Goal: Task Accomplishment & Management: Manage account settings

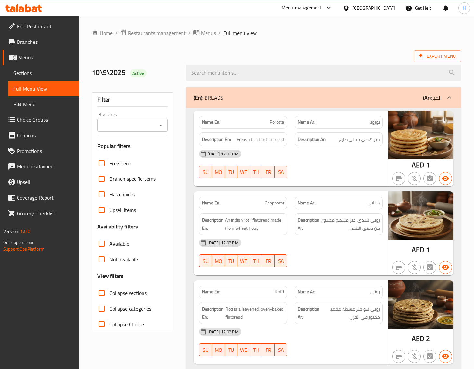
scroll to position [2002, 0]
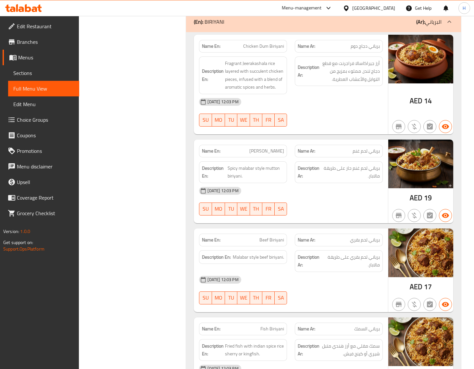
click at [265, 47] on span "Chicken Dum Biriyani" at bounding box center [263, 46] width 41 height 7
copy span "Chicken Dum Biriyani"
click at [278, 45] on span "Chicken Dum Biriyani" at bounding box center [263, 46] width 41 height 7
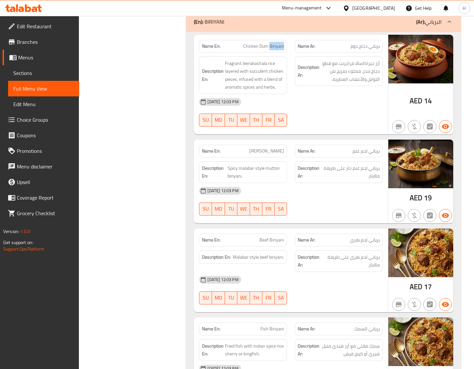
click at [278, 45] on span "Chicken Dum Biriyani" at bounding box center [263, 46] width 41 height 7
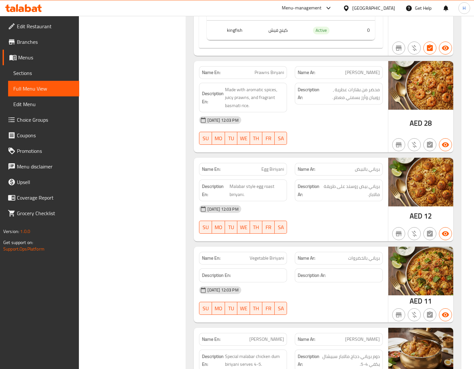
scroll to position [2489, 0]
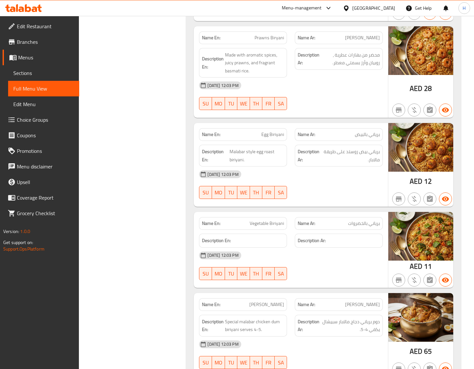
click at [268, 38] on span "Prawns Biryani" at bounding box center [269, 37] width 30 height 7
copy span "Prawns Biryani"
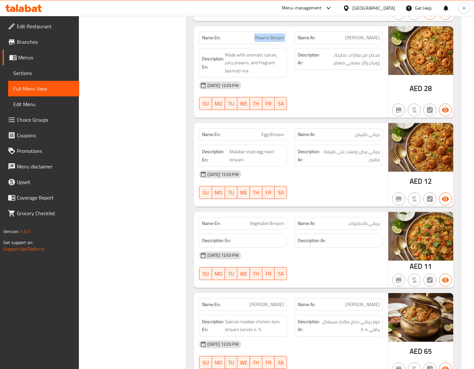
click at [157, 131] on div "Filter Branches Branches Popular filters Free items Branch specific items Has c…" at bounding box center [135, 218] width 94 height 5247
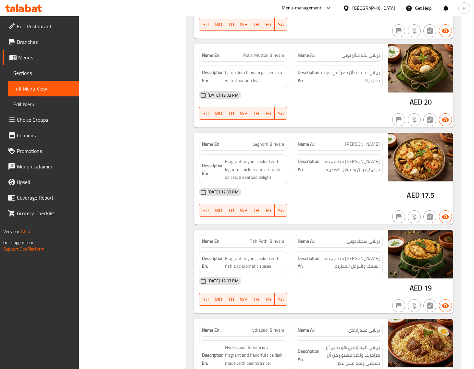
scroll to position [3110, 0]
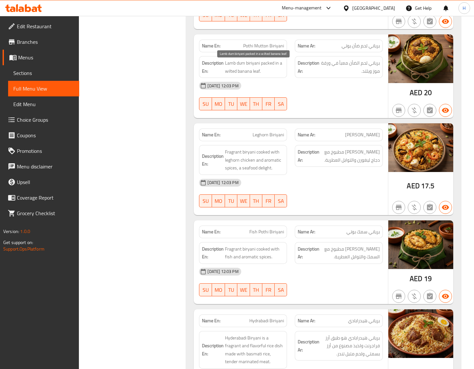
click at [241, 67] on span "Lamb dum biriyani packed in a wilted banana leaf." at bounding box center [254, 67] width 59 height 16
copy span "dum"
click at [273, 49] on span "Pothi Mutton Biriyani" at bounding box center [263, 45] width 41 height 7
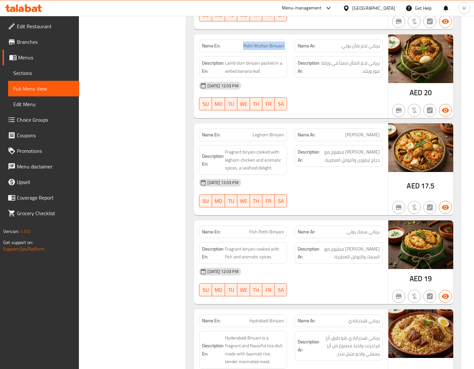
click at [273, 49] on span "Pothi Mutton Biriyani" at bounding box center [263, 45] width 41 height 7
copy span "Pothi Mutton Biriyani"
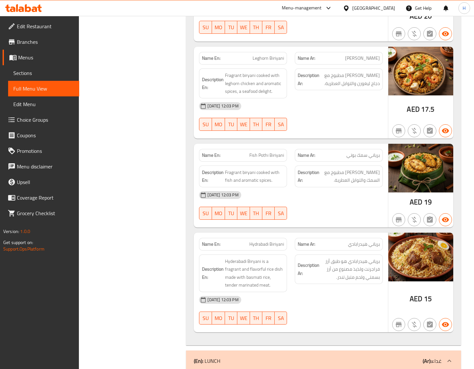
scroll to position [3191, 0]
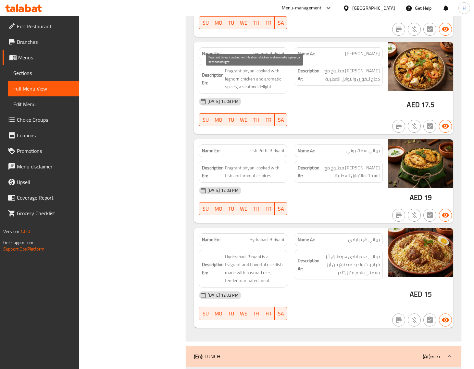
click at [252, 91] on span "Fragrant biryani cooked with leghorn chicken and aromatic spices, a seafood del…" at bounding box center [254, 79] width 59 height 24
copy span "seafood"
click at [271, 57] on span "Leghorn Biriyani" at bounding box center [267, 53] width 31 height 7
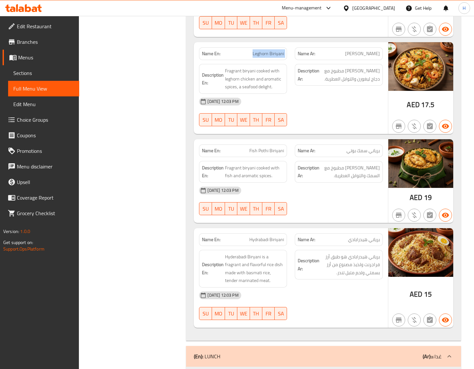
click at [271, 57] on span "Leghorn Biriyani" at bounding box center [267, 53] width 31 height 7
copy span "Leghorn Biriyani"
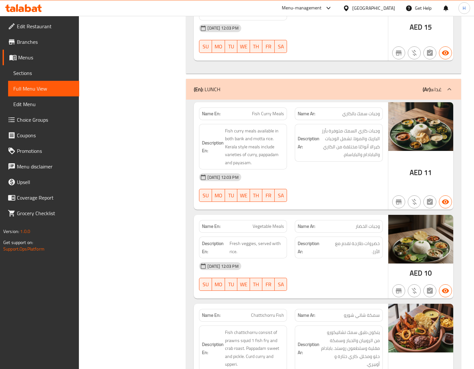
scroll to position [3462, 0]
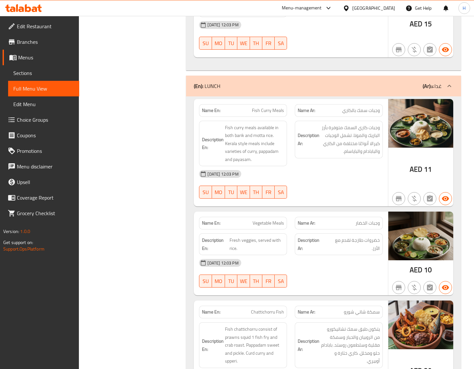
click at [271, 110] on span "Fish Curry Meals" at bounding box center [268, 110] width 32 height 7
copy span "Fish Curry Meals"
click at [282, 114] on span "Fish Curry Meals" at bounding box center [268, 110] width 32 height 7
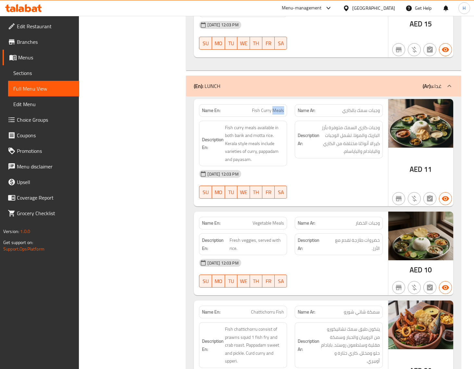
click at [282, 114] on span "Fish Curry Meals" at bounding box center [268, 110] width 32 height 7
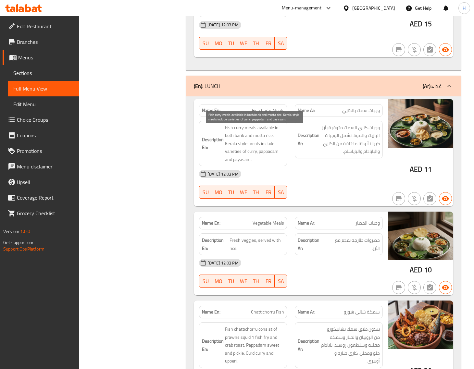
click at [241, 139] on span "Fish curry meals available in both barik and motta rice. Kerala style meals inc…" at bounding box center [254, 144] width 59 height 40
copy span "barik"
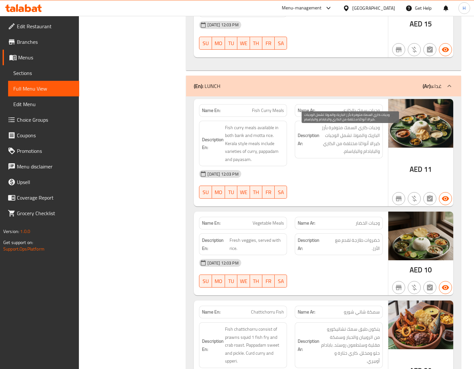
click at [373, 139] on span "وجبات كاري السمك متوفرة بأرز الباريك والموتا. تشمل الوجبات كيرالا أنواعًا مختلف…" at bounding box center [349, 140] width 59 height 32
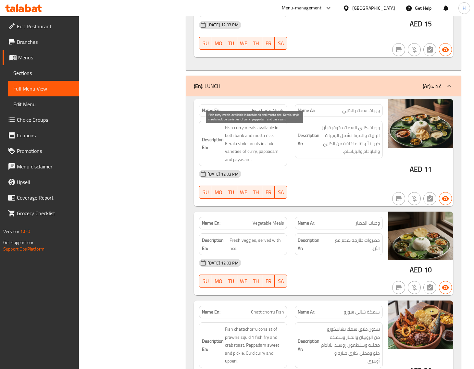
click at [260, 138] on span "Fish curry meals available in both barik and motta rice. Kerala style meals inc…" at bounding box center [254, 144] width 59 height 40
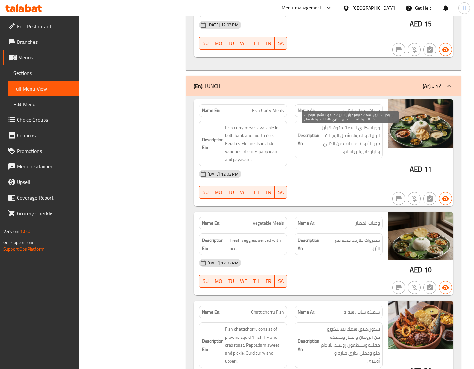
click at [357, 140] on span "وجبات كاري السمك متوفرة بأرز الباريك والموتا. تشمل الوجبات كيرالا أنواعًا مختلف…" at bounding box center [349, 140] width 59 height 32
click at [265, 114] on span "Fish Curry Meals" at bounding box center [268, 110] width 32 height 7
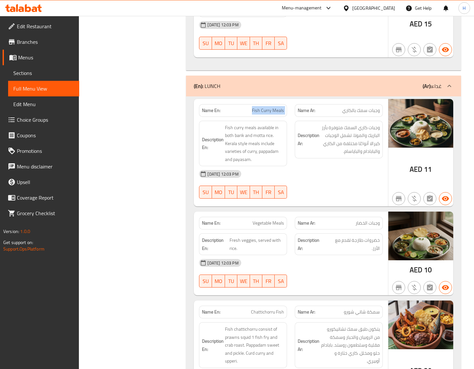
click at [46, 70] on span "Sections" at bounding box center [43, 73] width 61 height 8
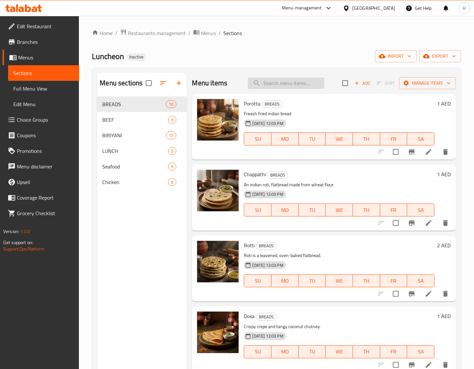
click at [290, 86] on input "search" at bounding box center [285, 83] width 77 height 11
paste input "Fish Curry Meals"
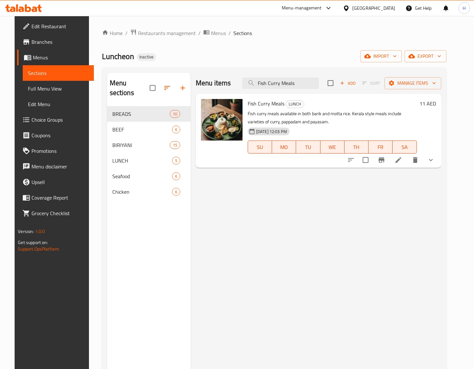
type input "Fish Curry Meals"
click at [407, 162] on li at bounding box center [398, 160] width 18 height 12
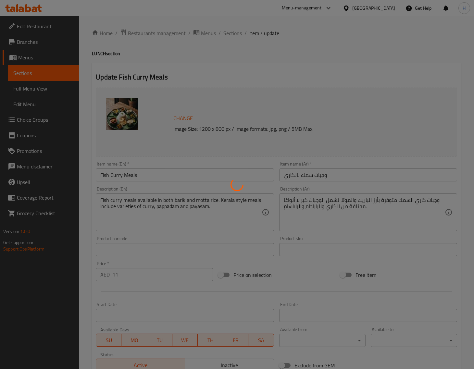
click at [393, 224] on div at bounding box center [237, 184] width 474 height 369
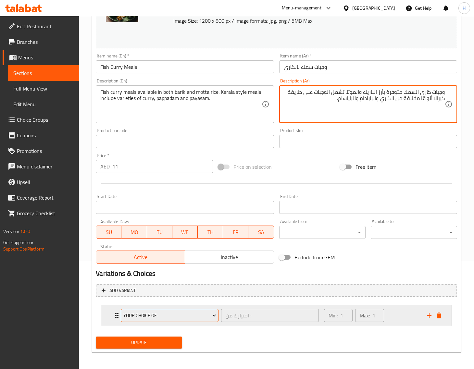
scroll to position [109, 0]
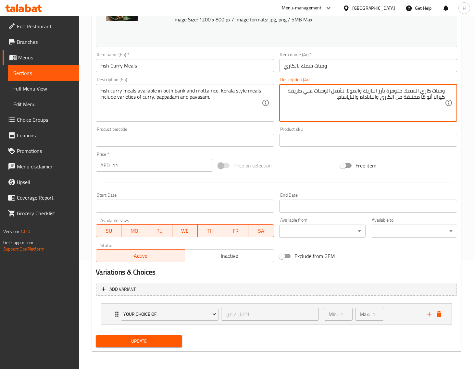
type textarea "وجبات كاري السمك متوفرة بأرز الباريك والموتا. تشمل الوجبات علي طريقة كيرالا أنو…"
click at [175, 336] on button "Update" at bounding box center [139, 341] width 86 height 12
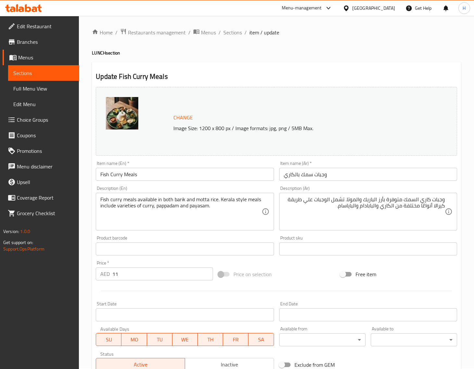
scroll to position [0, 0]
click at [232, 29] on span "Sections" at bounding box center [232, 33] width 18 height 8
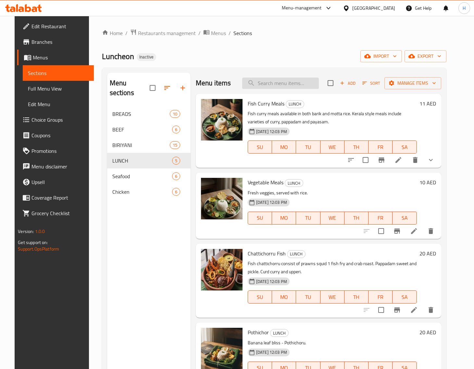
click at [291, 85] on input "search" at bounding box center [280, 83] width 77 height 11
paste input "Chattichorru Fish"
type input "Chattichorru Fish"
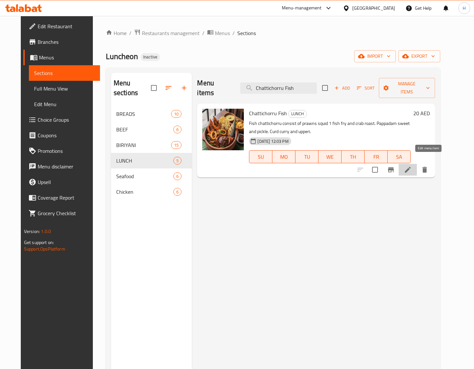
click at [411, 166] on icon at bounding box center [407, 170] width 8 height 8
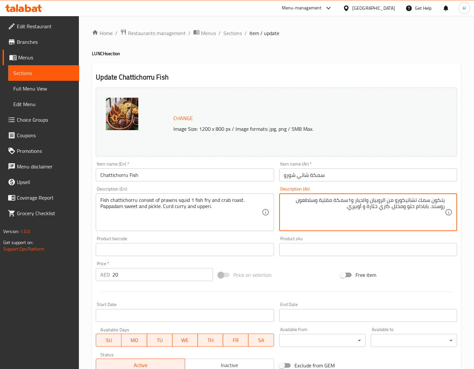
click at [132, 177] on input "Chattichorru Fish" at bounding box center [185, 174] width 178 height 13
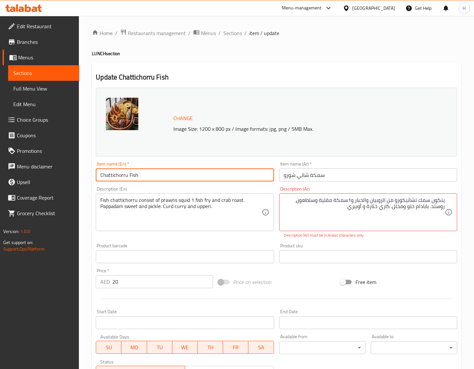
click at [132, 177] on input "Chattichorru Fish" at bounding box center [185, 174] width 178 height 13
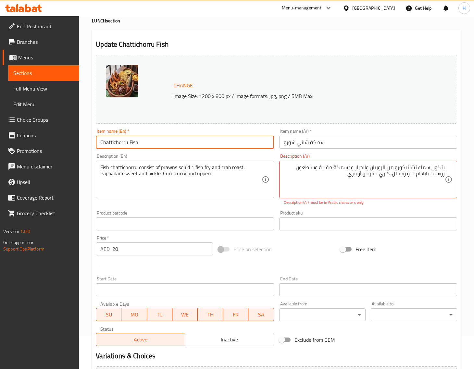
scroll to position [105, 0]
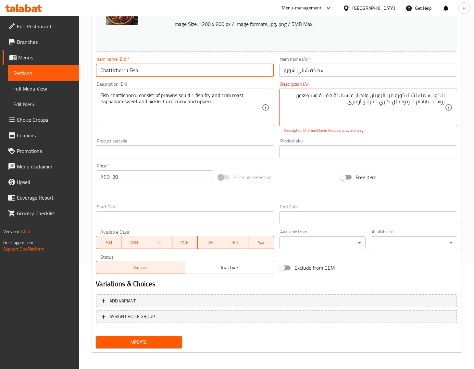
click at [142, 344] on span "Update" at bounding box center [139, 342] width 76 height 8
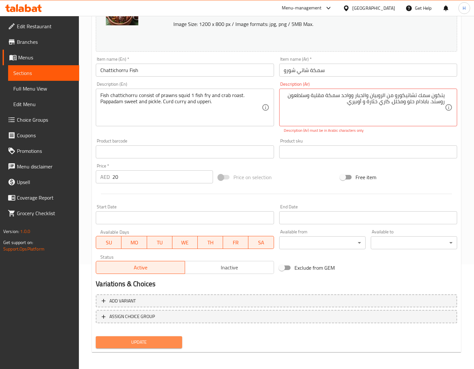
click at [176, 342] on span "Update" at bounding box center [139, 342] width 76 height 8
click at [157, 345] on span "Update" at bounding box center [139, 342] width 76 height 8
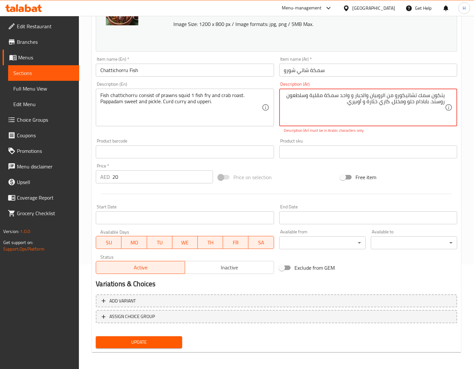
click at [329, 106] on textarea "يتكون سمك تشاتيكورو من الروبيان والحبار و واحد سمكة مقلية وسلطعون روستد. بابادا…" at bounding box center [363, 107] width 161 height 31
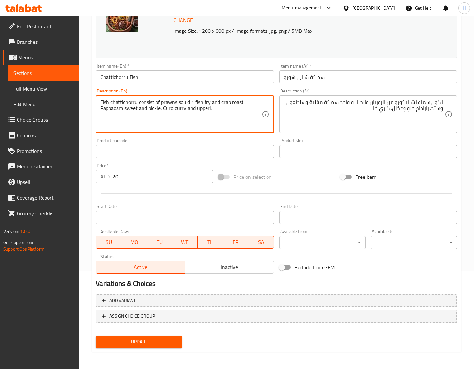
drag, startPoint x: 163, startPoint y: 110, endPoint x: 225, endPoint y: 110, distance: 62.3
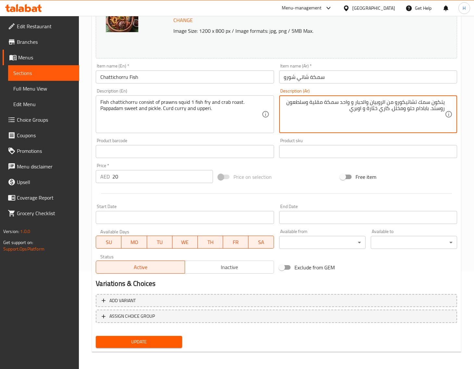
type textarea "يتكون سمك تشاتيكورو من الروبيان والحبار و واحد سمكة مقلية وسلطعون روستد. بابادا…"
click at [170, 340] on span "Update" at bounding box center [139, 342] width 76 height 8
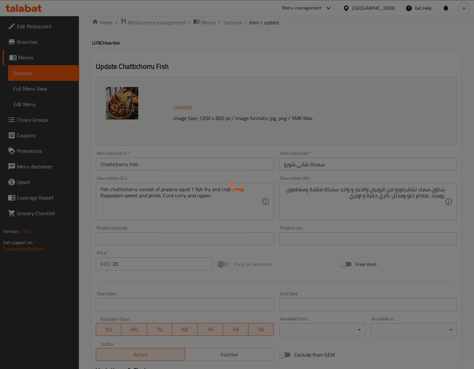
scroll to position [0, 0]
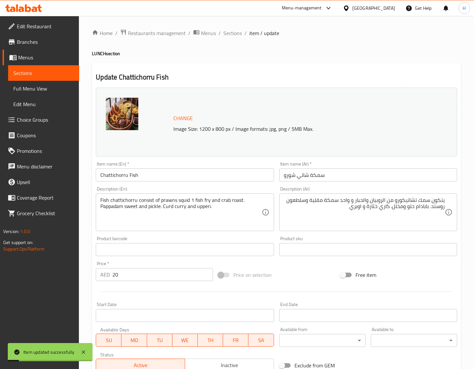
drag, startPoint x: 235, startPoint y: 31, endPoint x: 233, endPoint y: 17, distance: 15.1
click at [235, 31] on span "Sections" at bounding box center [232, 33] width 18 height 8
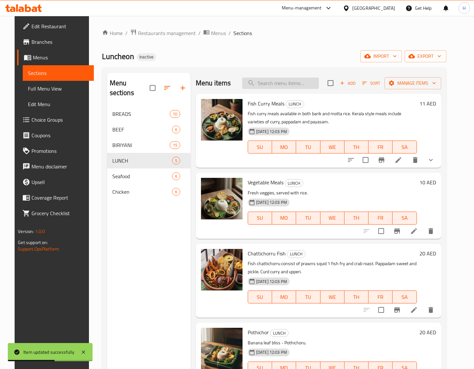
click at [278, 87] on input "search" at bounding box center [280, 83] width 77 height 11
paste input "Chattichorru"
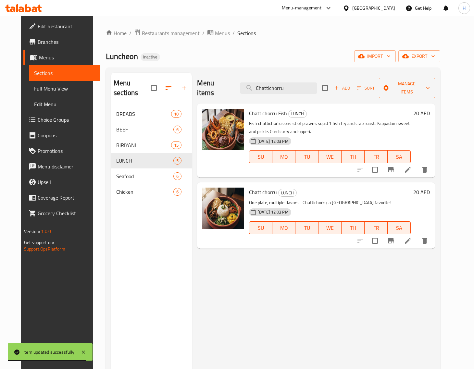
type input "Chattichorru"
click at [416, 235] on li at bounding box center [407, 241] width 18 height 12
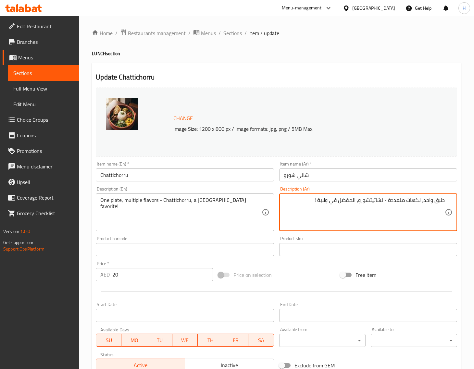
paste textarea "[GEOGRAPHIC_DATA]"
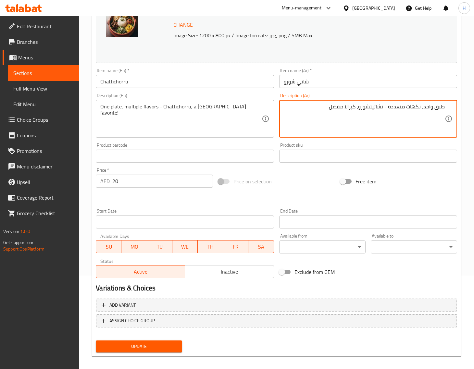
scroll to position [98, 0]
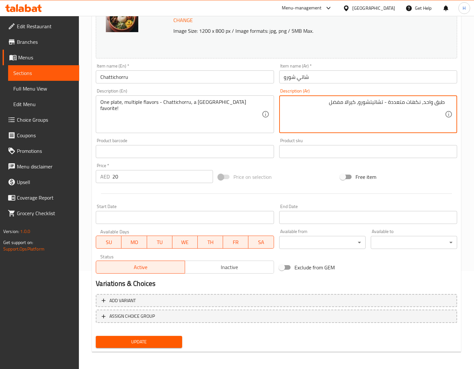
type textarea "طبق واحد، نكهات متعددة - تشاتيتشورو، كيرالا مفضل"
click at [157, 338] on span "Update" at bounding box center [139, 342] width 76 height 8
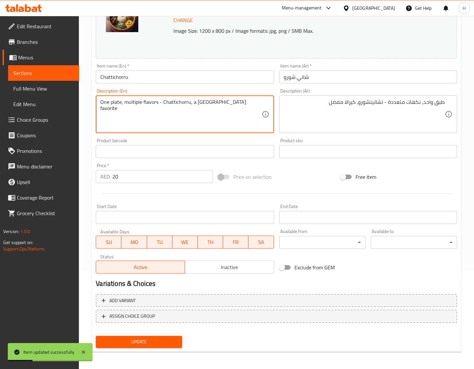
type textarea "One plate, multiple flavors - Chattichorru, a [GEOGRAPHIC_DATA] favorite"
click at [176, 340] on span "Update" at bounding box center [139, 342] width 76 height 8
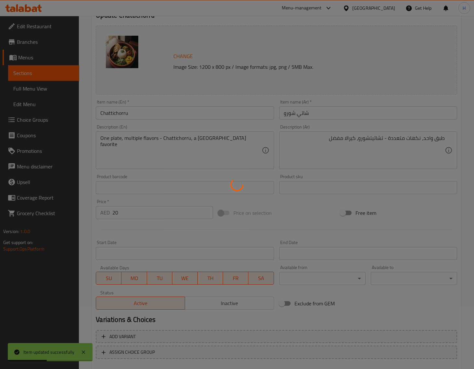
scroll to position [0, 0]
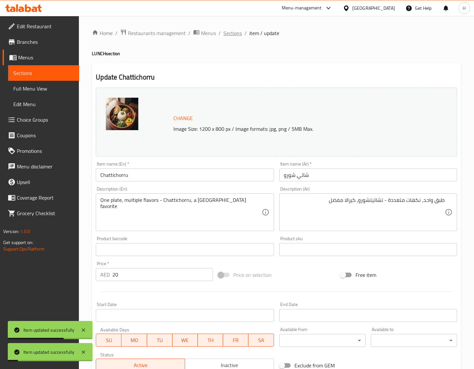
click at [234, 31] on span "Sections" at bounding box center [232, 33] width 18 height 8
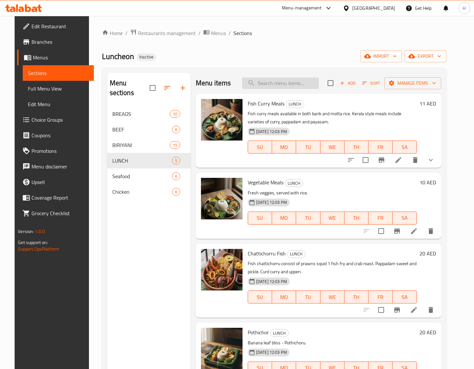
click at [291, 87] on input "search" at bounding box center [280, 83] width 77 height 11
paste input "Squid Roast"
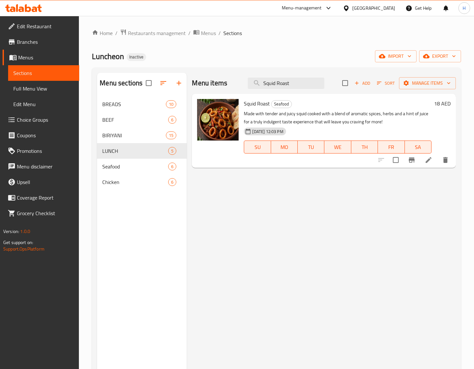
type input "Squid Roast"
click at [429, 163] on icon at bounding box center [428, 160] width 8 height 8
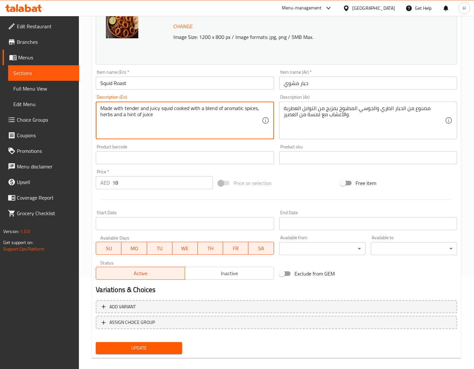
scroll to position [98, 0]
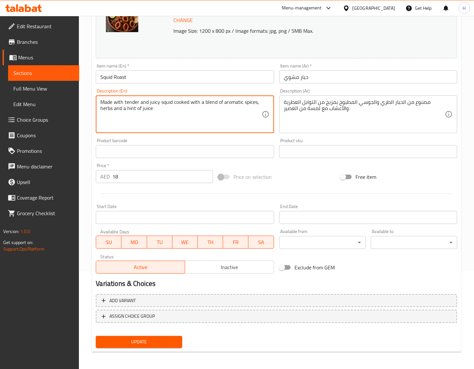
type textarea "Made with tender and juicy squid cooked with a blend of aromatic spices, herbs …"
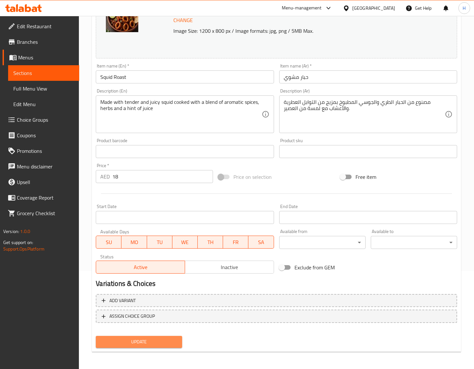
click at [173, 336] on button "Update" at bounding box center [139, 342] width 86 height 12
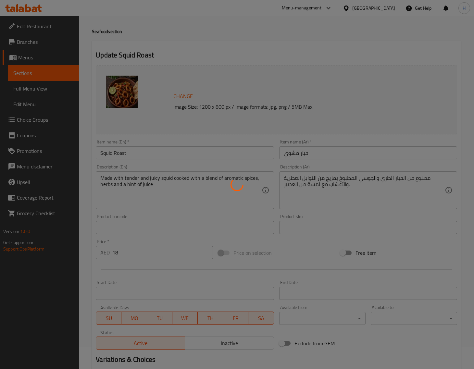
scroll to position [0, 0]
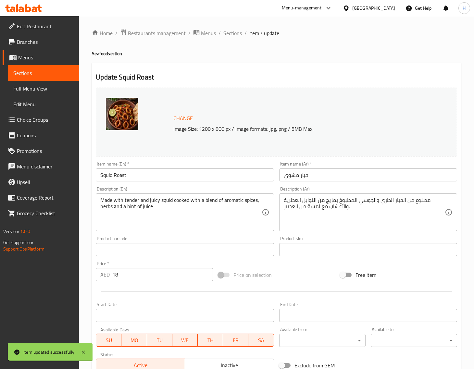
drag, startPoint x: 236, startPoint y: 34, endPoint x: 234, endPoint y: 20, distance: 13.7
click at [236, 34] on span "Sections" at bounding box center [232, 33] width 18 height 8
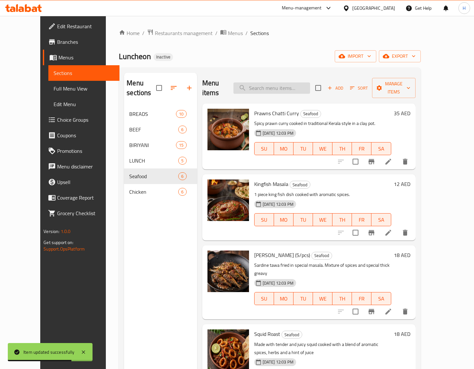
click at [286, 83] on input "search" at bounding box center [271, 87] width 77 height 11
paste input "Kallymakkaya Roast"
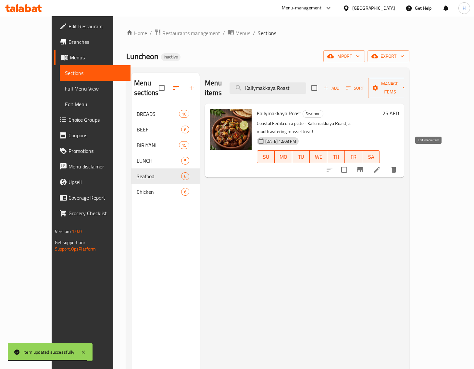
type input "Kallymakkaya Roast"
click at [380, 166] on icon at bounding box center [377, 170] width 8 height 8
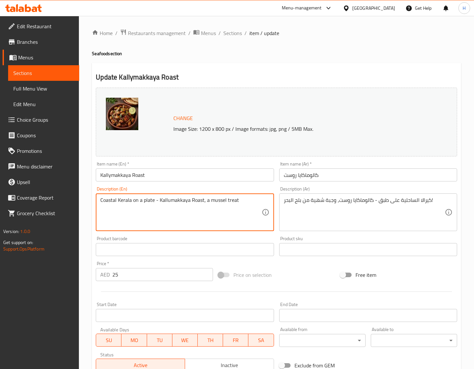
type textarea "Coastal Kerala on a plate - Kallumakkaya Roast, a mussel treat"
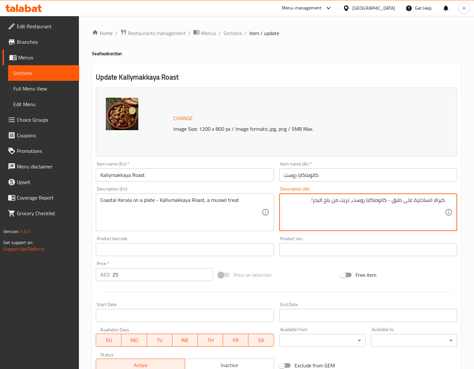
click at [299, 200] on textarea "كيرالا الساحلية على طبق - كالوماكايا روست، تريت من بلح البحر!" at bounding box center [363, 212] width 161 height 31
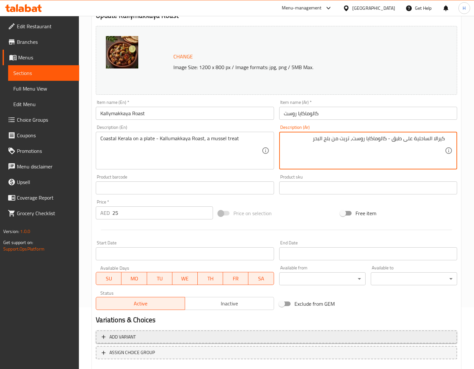
scroll to position [98, 0]
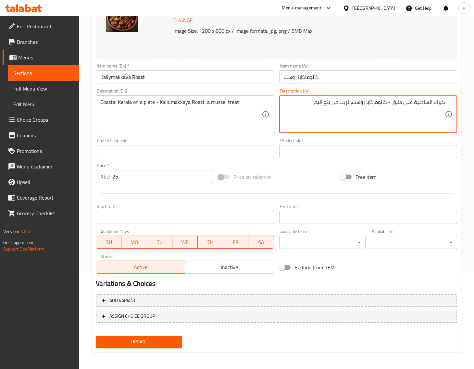
type textarea "كيرالا الساحلية على طبق - كالوماكايا روست، تريت من بلح البحر"
click at [169, 338] on span "Update" at bounding box center [139, 342] width 76 height 8
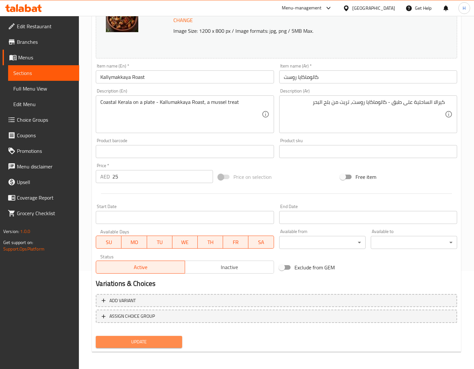
click at [171, 342] on span "Update" at bounding box center [139, 342] width 76 height 8
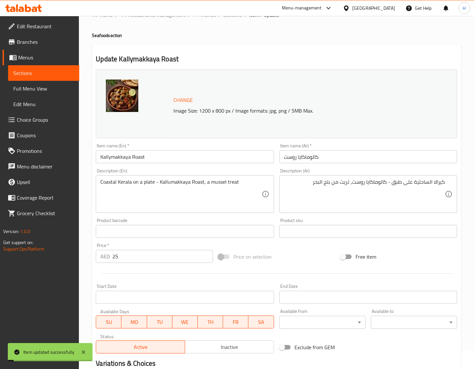
scroll to position [0, 0]
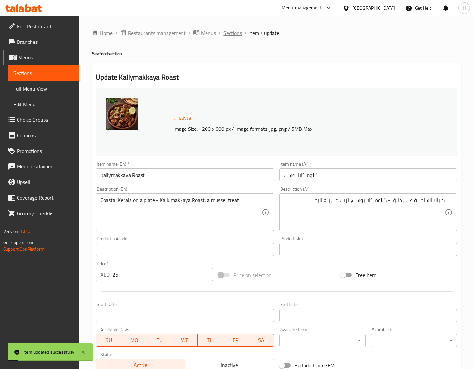
click at [230, 33] on span "Sections" at bounding box center [232, 33] width 18 height 8
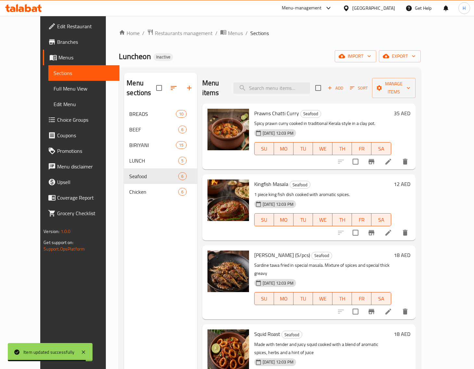
click at [270, 75] on div "Menu items Add Sort Manage items" at bounding box center [308, 88] width 213 height 31
click at [271, 82] on input "search" at bounding box center [271, 87] width 77 height 11
paste input "Pepper Chicken"
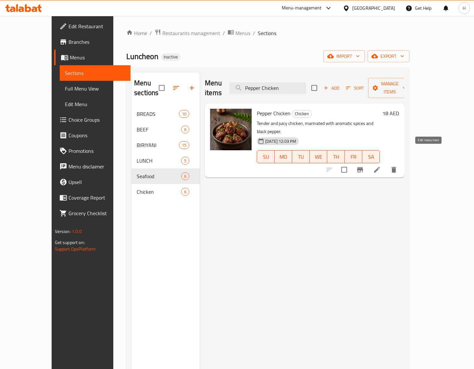
type input "Pepper Chicken"
click at [380, 166] on icon at bounding box center [377, 170] width 8 height 8
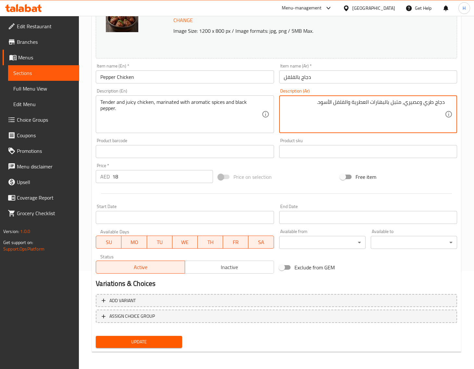
type textarea "دجاج طري وعصيري، متبل بالبهارات العطرية والفلفل الأسود."
click at [179, 341] on button "Update" at bounding box center [139, 342] width 86 height 12
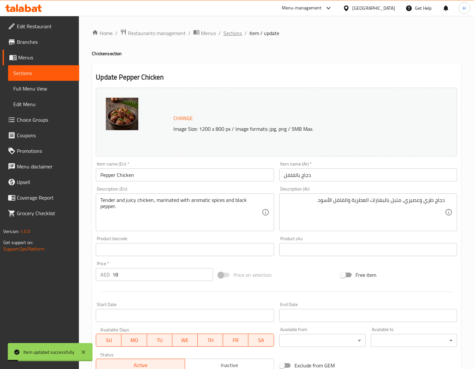
click at [227, 31] on span "Sections" at bounding box center [232, 33] width 18 height 8
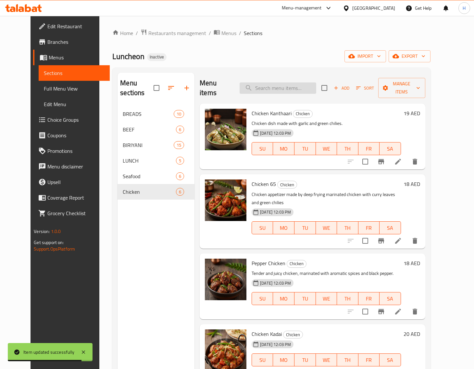
click at [284, 86] on input "search" at bounding box center [277, 87] width 77 height 11
paste input "Chicken Kadai"
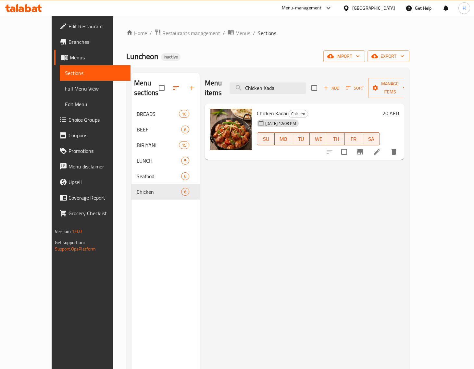
type input "Chicken Kadai"
click at [386, 146] on li at bounding box center [376, 152] width 18 height 12
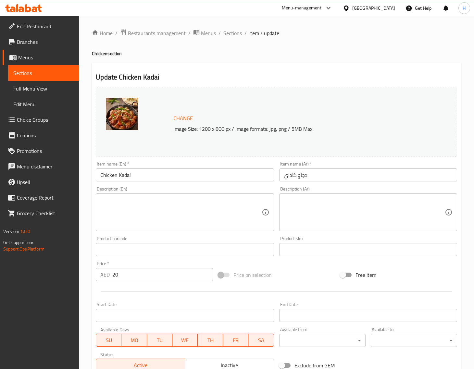
click at [225, 213] on textarea at bounding box center [180, 212] width 161 height 31
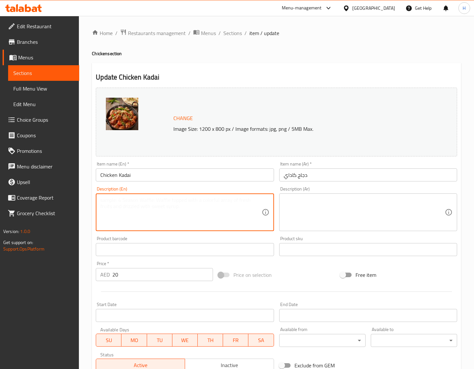
paste textarea "Made with succulent pieces of chicken, sautéed with a blend of fragrant spices,…"
type textarea "Made with succulent pieces of chicken, sautéed with a blend of fragrant spices,…"
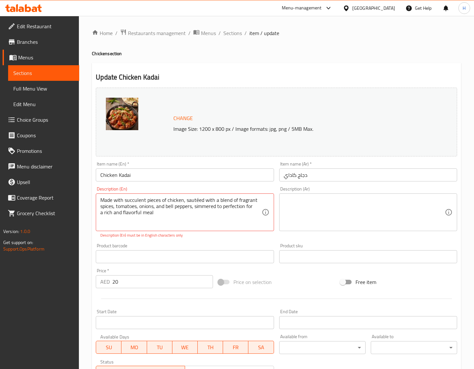
click at [382, 215] on textarea at bounding box center [363, 212] width 161 height 31
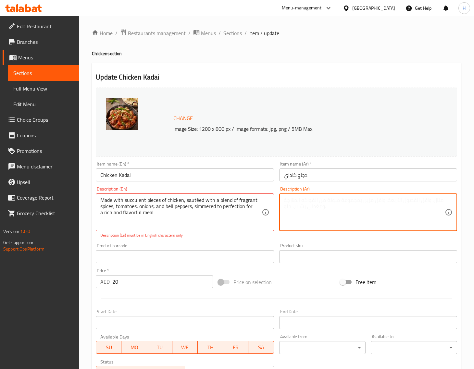
paste textarea "مصنوع من قطع دجاج شهية، مقلية بمزيج من التوابل العطرية والطماطم والبصل والفلفل …"
type textarea "مصنوع من قطع دجاج عصارية، سوتيه بمزيج من التوابل العطرية والطماطم والبصل والفلف…"
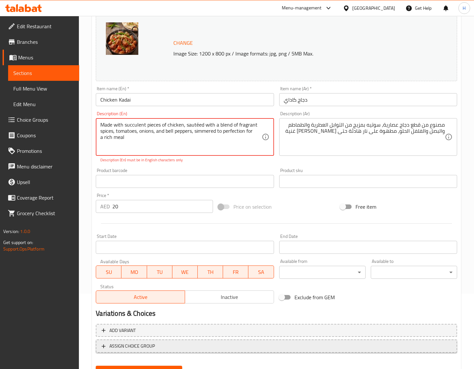
scroll to position [105, 0]
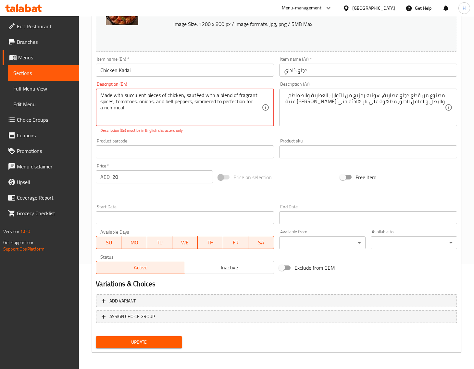
click at [165, 340] on span "Update" at bounding box center [139, 342] width 76 height 8
click at [197, 94] on textarea "Made with succulent pieces of chicken, sautéed with a blend of fragrant spices,…" at bounding box center [180, 107] width 161 height 31
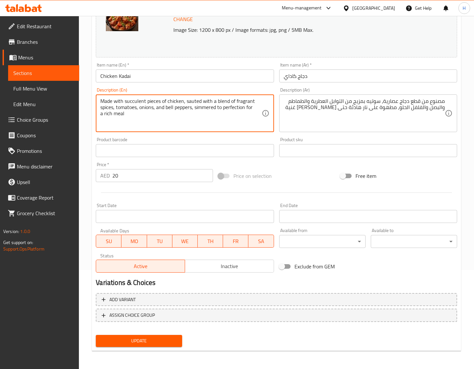
scroll to position [98, 0]
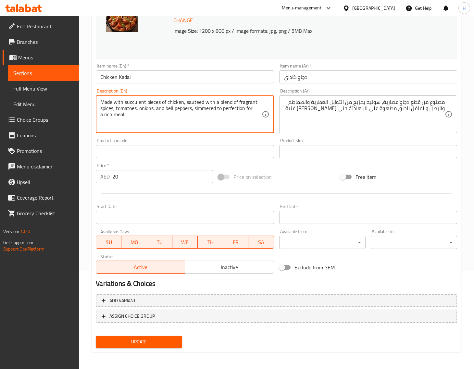
type textarea "Made with succulent pieces of chicken, sauteed with a blend of fragrant spices,…"
click at [165, 338] on span "Update" at bounding box center [139, 342] width 76 height 8
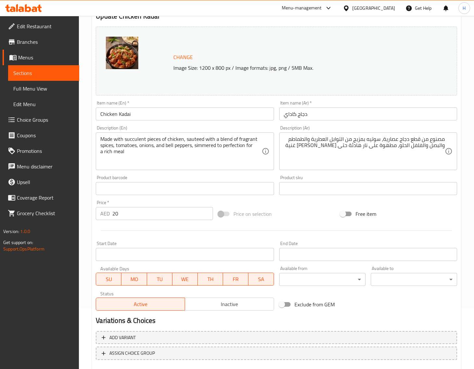
scroll to position [0, 0]
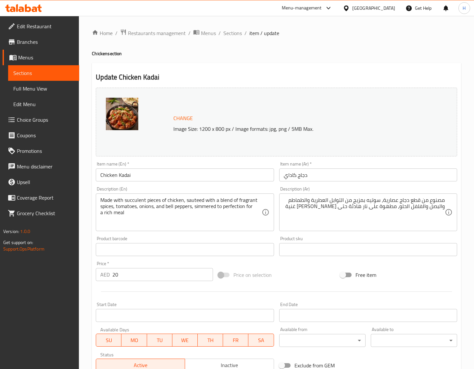
click at [235, 34] on span "Sections" at bounding box center [232, 33] width 18 height 8
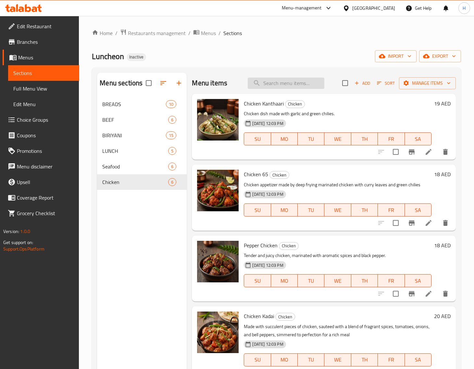
click at [282, 84] on input "search" at bounding box center [285, 83] width 77 height 11
paste input "Chicken Varutharachath"
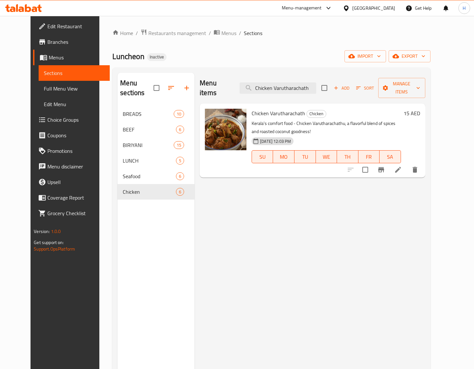
type input "Chicken Varutharachath"
click at [402, 166] on icon at bounding box center [398, 170] width 8 height 8
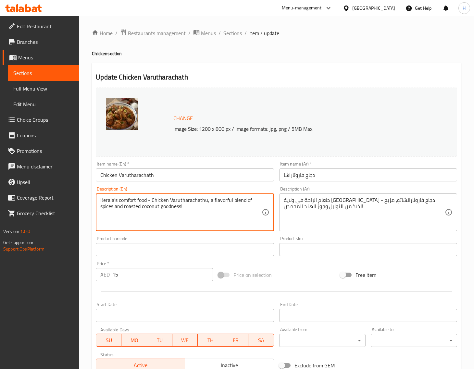
click at [130, 200] on textarea "Kerala's comfort food - Chicken Varutharachathu, a flavorful blend of spices an…" at bounding box center [180, 212] width 161 height 31
type textarea "Kerala's food - Chicken Varutharachathu, a flavorful blend of spices and roaste…"
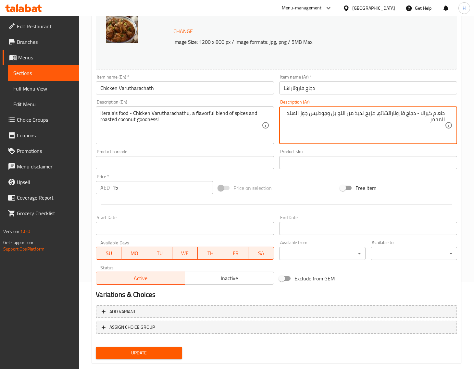
scroll to position [98, 0]
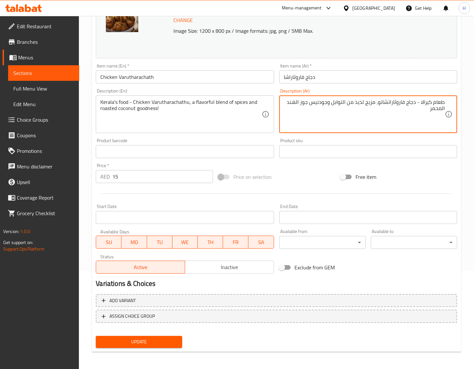
type textarea "طعام كيرالا - دجاج فاروثاراتشاتو، مزيج لذيذ من التوابل وجودنيس جوز الهند المحمر"
click at [170, 338] on span "Update" at bounding box center [139, 342] width 76 height 8
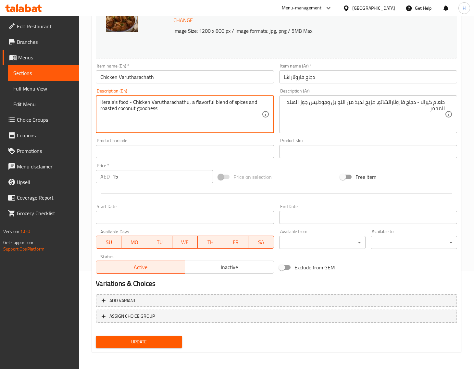
type textarea "Kerala's food - Chicken Varutharachathu, a flavorful blend of spices and roaste…"
click at [166, 343] on span "Update" at bounding box center [139, 342] width 76 height 8
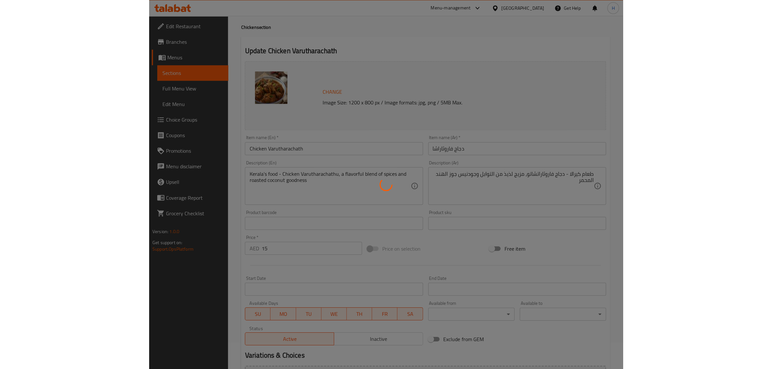
scroll to position [0, 0]
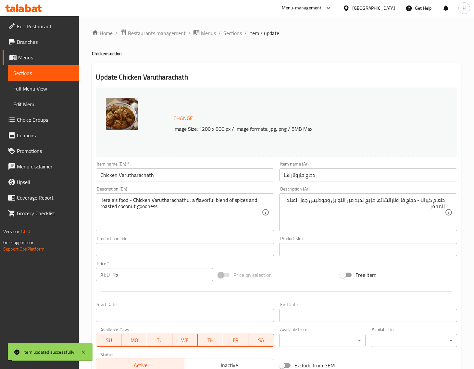
drag, startPoint x: 238, startPoint y: 33, endPoint x: 238, endPoint y: 2, distance: 31.1
click at [238, 33] on span "Sections" at bounding box center [232, 33] width 18 height 8
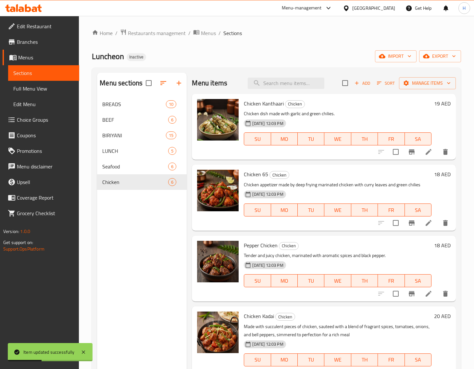
click at [57, 87] on span "Full Menu View" at bounding box center [43, 89] width 61 height 8
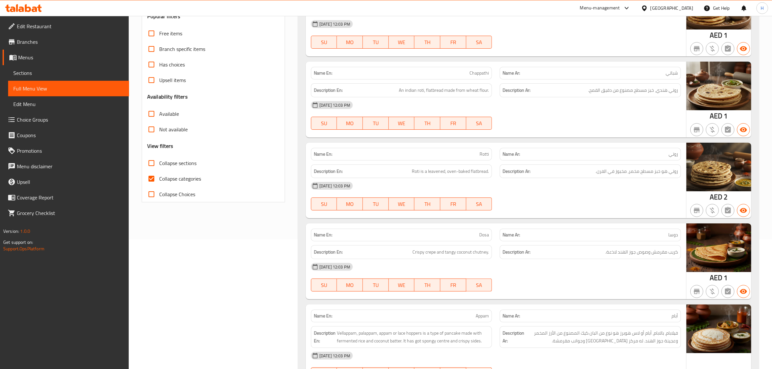
scroll to position [135, 0]
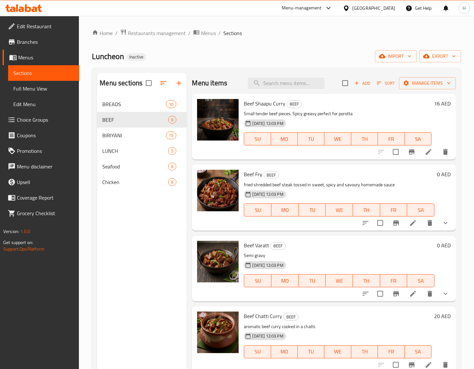
drag, startPoint x: 48, startPoint y: 76, endPoint x: 117, endPoint y: 77, distance: 69.1
click at [48, 76] on span "Sections" at bounding box center [43, 73] width 61 height 8
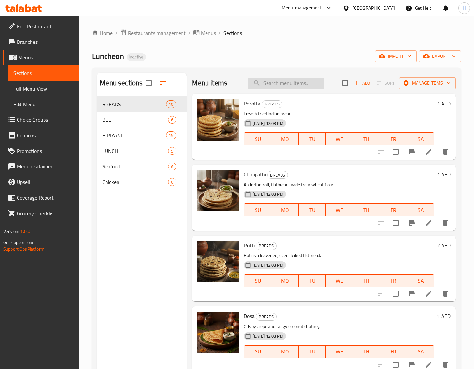
click at [273, 85] on input "search" at bounding box center [285, 83] width 77 height 11
paste input "Chicken Dum Biriyani"
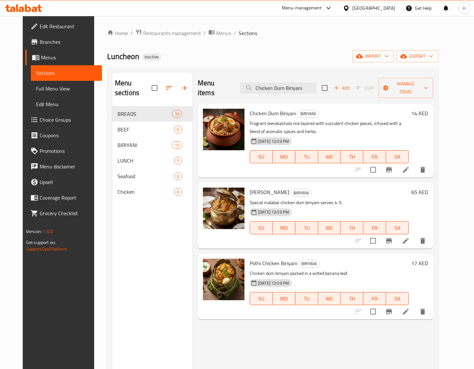
type input "Chicken Dum Biriyan"
click at [409, 166] on icon at bounding box center [406, 170] width 8 height 8
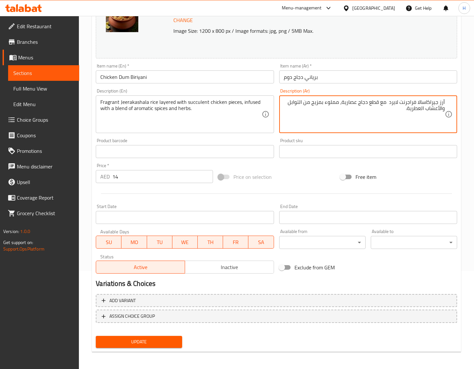
type textarea "أرز جيراكاسالا فراجرنت لايرد مع قطع دجاج عصارية، مملوء بمزيج من التوابل والأعشا…"
click at [174, 340] on span "Update" at bounding box center [139, 342] width 76 height 8
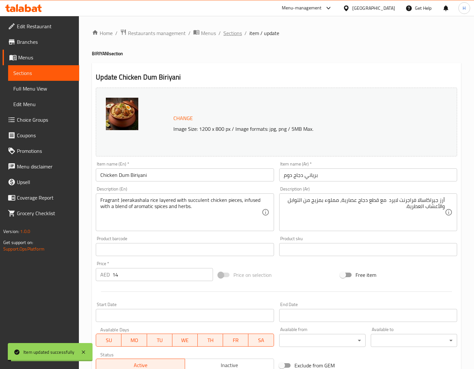
click at [232, 30] on span "Sections" at bounding box center [232, 33] width 18 height 8
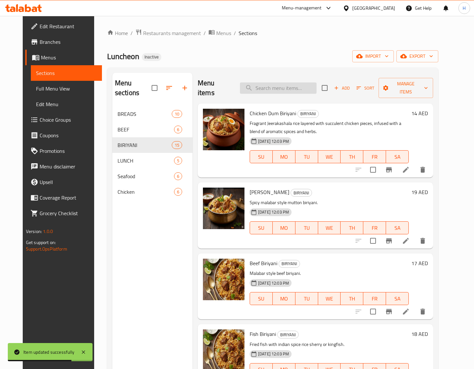
click at [271, 82] on input "search" at bounding box center [278, 87] width 77 height 11
paste input "Prawns Biryani"
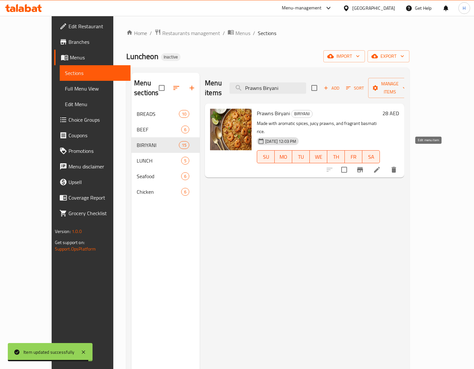
type input "Prawns Biryani"
click at [379, 167] on icon at bounding box center [377, 170] width 6 height 6
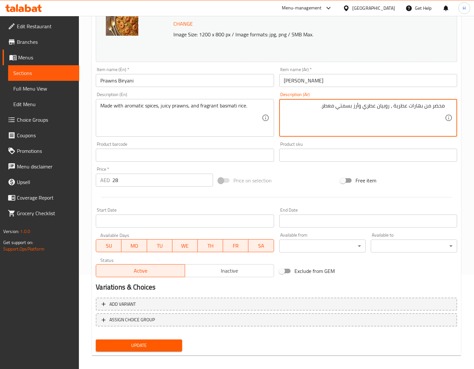
scroll to position [98, 0]
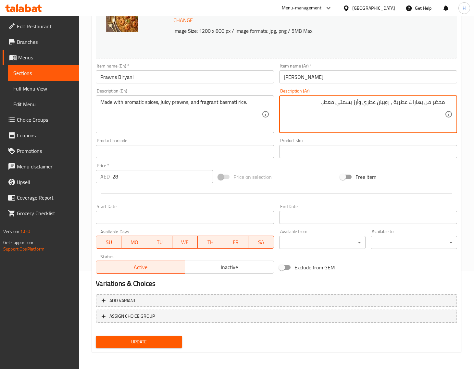
type textarea "محضر من بهارات عطرية ، روبيان عطري وأرز بسمتي معطر."
click at [143, 338] on span "Update" at bounding box center [139, 342] width 76 height 8
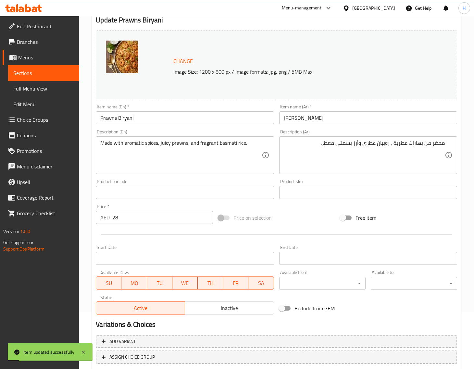
scroll to position [0, 0]
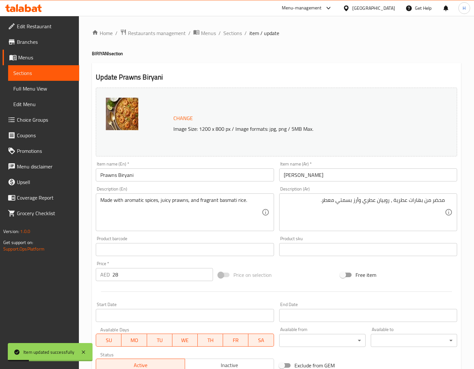
drag, startPoint x: 222, startPoint y: 32, endPoint x: 236, endPoint y: 4, distance: 31.9
click at [223, 32] on span "Sections" at bounding box center [232, 33] width 18 height 8
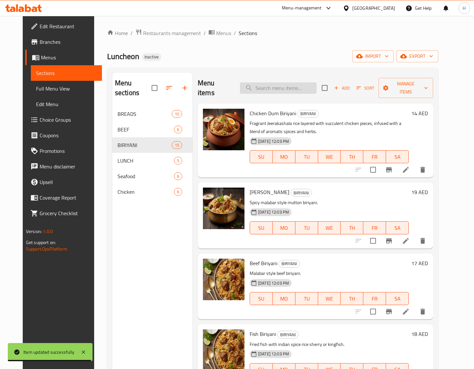
click at [302, 82] on input "search" at bounding box center [278, 87] width 77 height 11
paste input "Pothi Mutton Biriyani"
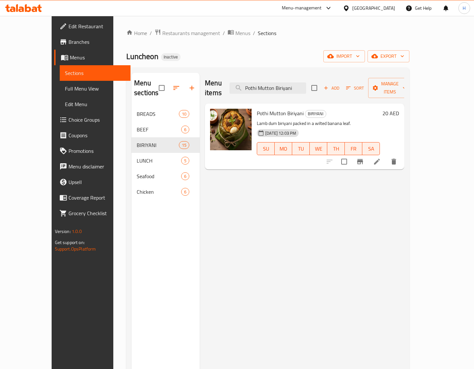
type input "Pothi Mutton Biriyani"
click at [379, 159] on icon at bounding box center [377, 162] width 6 height 6
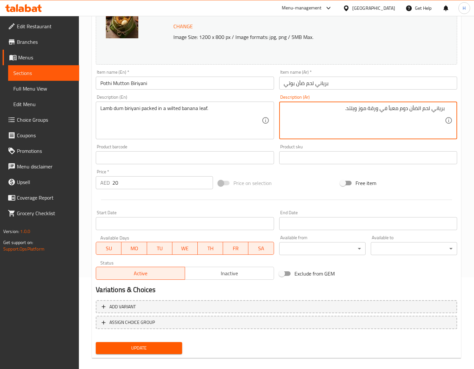
scroll to position [98, 0]
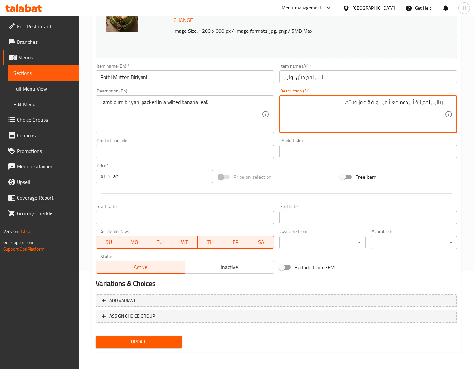
type textarea "برياني لحم الضأن دوم معبأ في ورقة موز ويلتد."
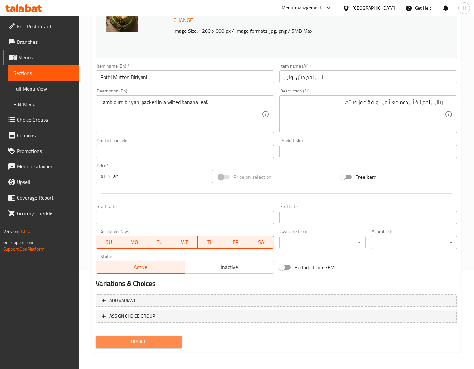
click at [159, 342] on span "Update" at bounding box center [139, 342] width 76 height 8
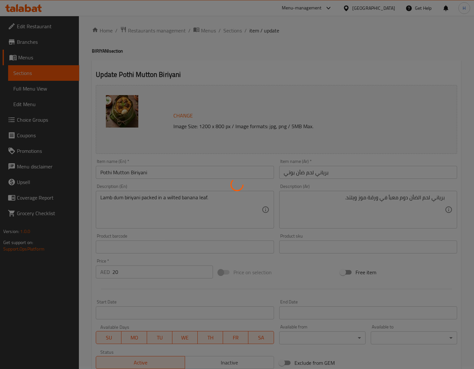
scroll to position [0, 0]
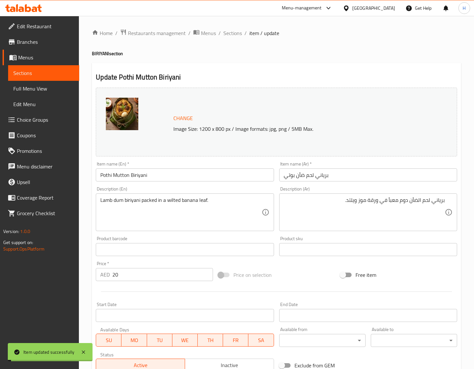
drag, startPoint x: 236, startPoint y: 33, endPoint x: 236, endPoint y: 1, distance: 32.1
click at [236, 33] on span "Sections" at bounding box center [232, 33] width 18 height 8
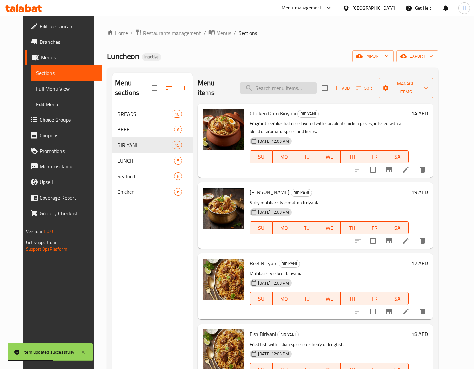
click at [301, 85] on input "search" at bounding box center [278, 87] width 77 height 11
paste input "Leghorn Biriyani"
type input "Leghorn Biriyani"
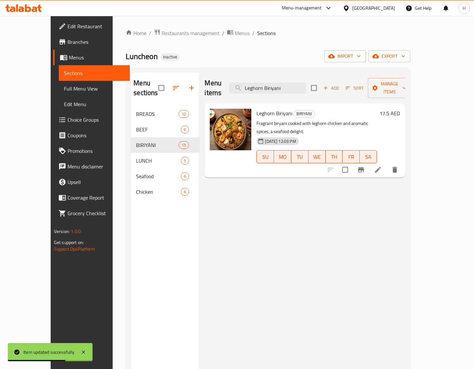
click at [387, 164] on li at bounding box center [377, 170] width 18 height 12
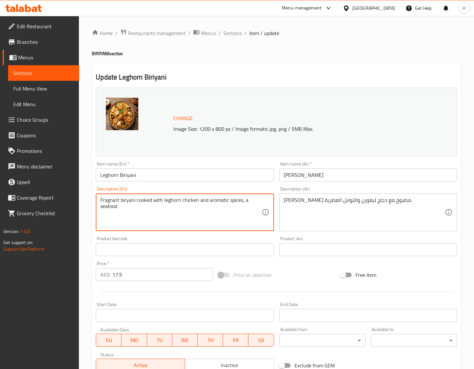
type textarea "Fragrant biryani cooked with leghorn chicken and aromatic spices, a seafood"
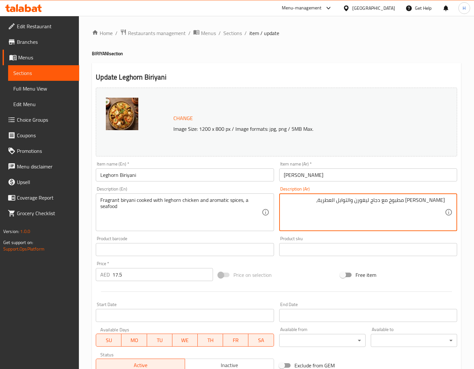
paste textarea "المأكولات البحرية"
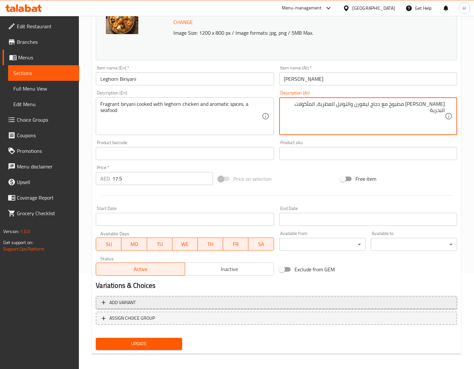
scroll to position [98, 0]
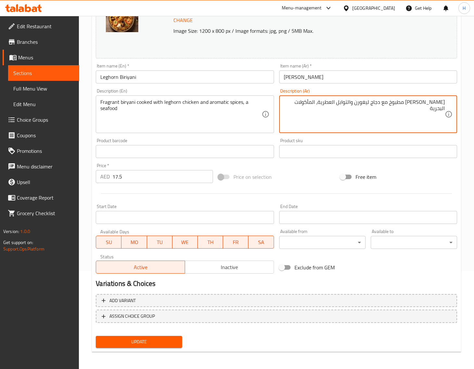
type textarea "[PERSON_NAME] مطبوخ مع دجاج ليغورن والتوابل العطرية، المأكولات البحرية"
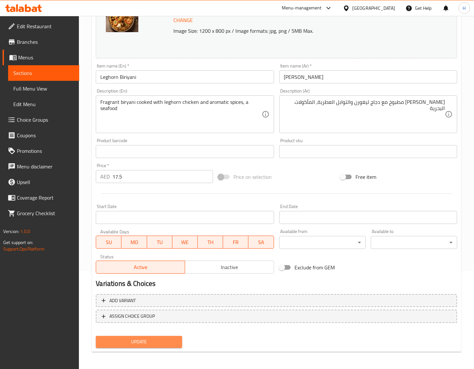
click at [159, 338] on span "Update" at bounding box center [139, 342] width 76 height 8
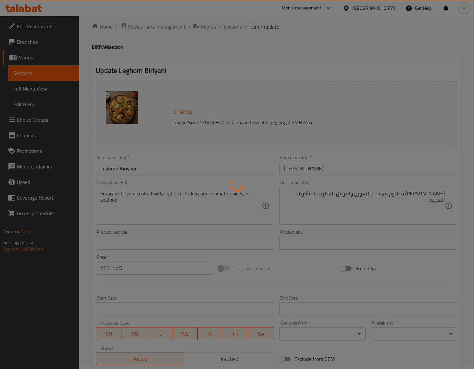
scroll to position [0, 0]
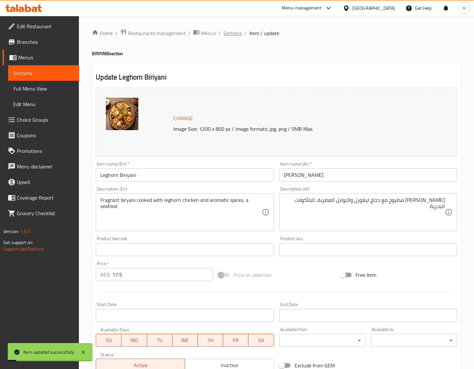
click at [237, 33] on span "Sections" at bounding box center [232, 33] width 18 height 8
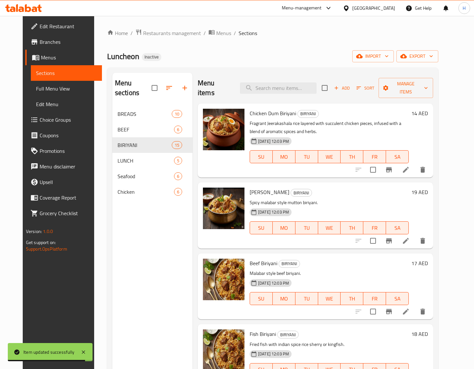
click at [44, 119] on span "Choice Groups" at bounding box center [68, 120] width 57 height 8
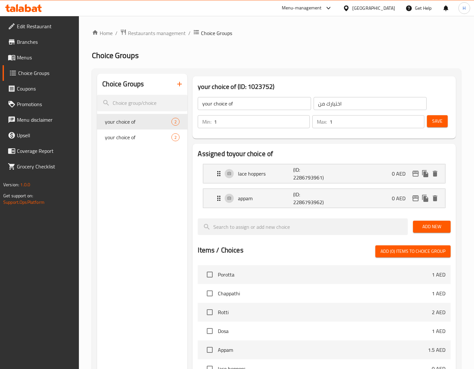
click at [176, 86] on icon "button" at bounding box center [179, 84] width 8 height 8
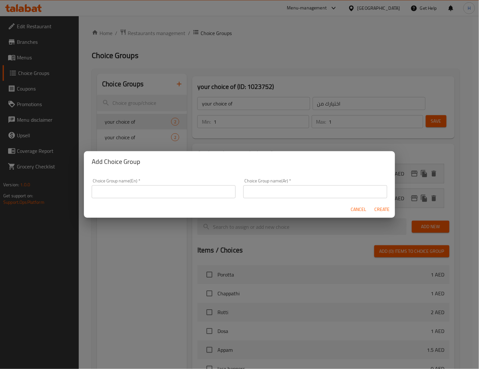
click at [147, 187] on input "text" at bounding box center [164, 191] width 144 height 13
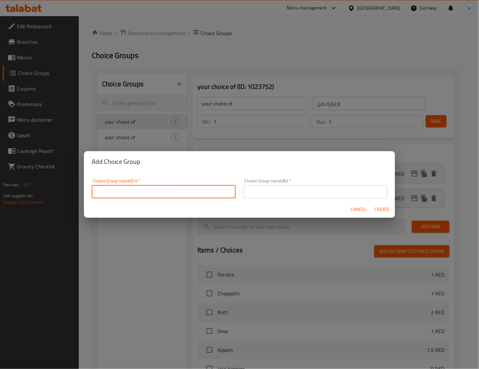
type input "your choice Of :"
click at [384, 206] on span "Create" at bounding box center [383, 209] width 16 height 8
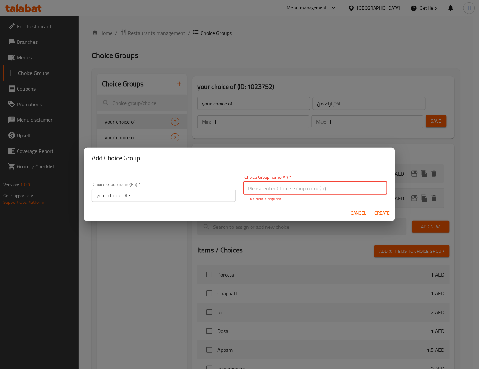
click at [300, 185] on input "text" at bounding box center [316, 188] width 144 height 13
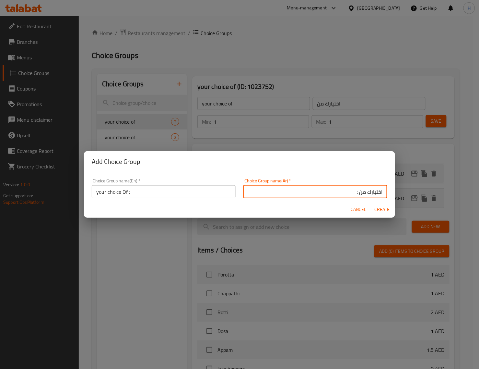
type input "اختيارك من :"
click at [385, 208] on span "Create" at bounding box center [383, 209] width 16 height 8
type input "your choice Of :"
type input "اختيارك من :"
type input "0"
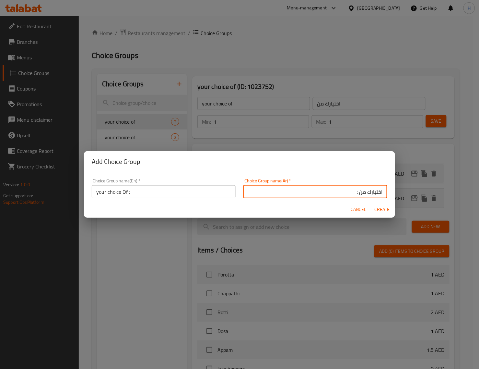
type input "0"
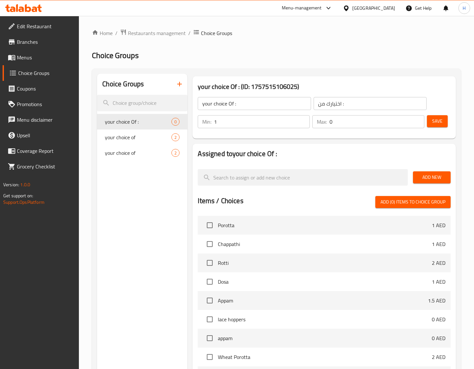
type input "1"
click at [300, 118] on input "1" at bounding box center [262, 121] width 96 height 13
type input "1"
click at [417, 119] on input "1" at bounding box center [376, 121] width 95 height 13
click at [429, 180] on span "Add New" at bounding box center [431, 177] width 27 height 8
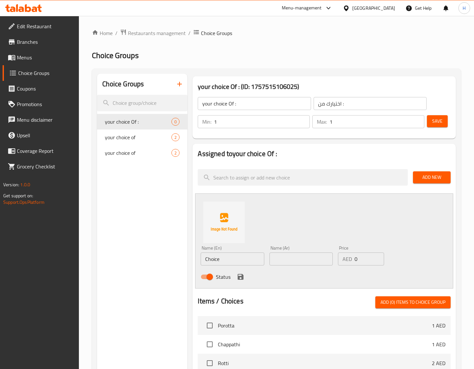
click at [233, 254] on input "Choice" at bounding box center [231, 258] width 63 height 13
paste input "barik"
type input "barik"
click at [306, 262] on input "text" at bounding box center [300, 258] width 63 height 13
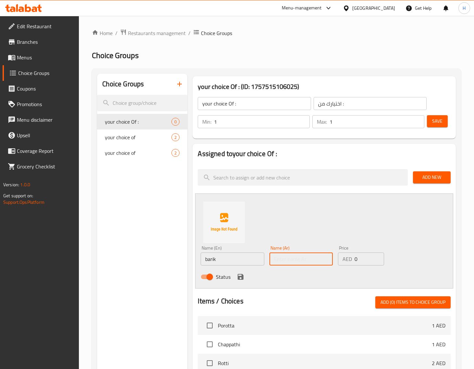
paste input "الباريك"
type input "الباريك"
click at [243, 280] on icon "save" at bounding box center [240, 277] width 8 height 8
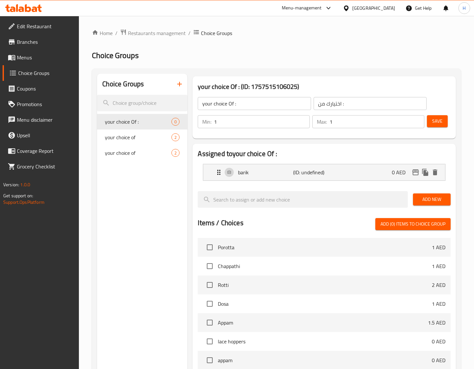
click at [435, 200] on span "Add New" at bounding box center [431, 199] width 27 height 8
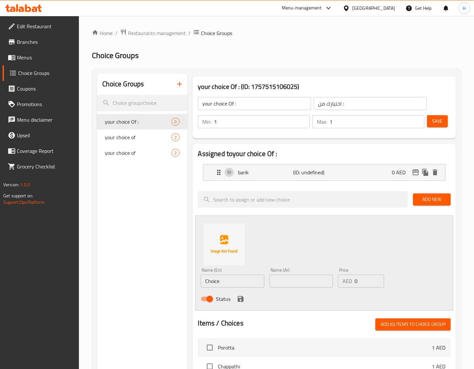
click at [244, 276] on input "Choice" at bounding box center [231, 280] width 63 height 13
paste input "motta"
type input "motta"
click at [308, 278] on input "text" at bounding box center [300, 280] width 63 height 13
paste input "والموتا"
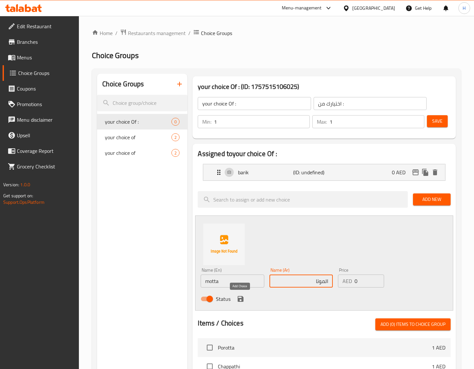
type input "الموتا"
click at [244, 297] on button "save" at bounding box center [240, 299] width 10 height 10
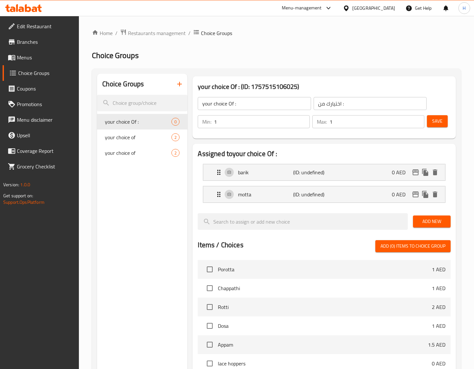
click at [433, 125] on span "Save" at bounding box center [437, 121] width 10 height 8
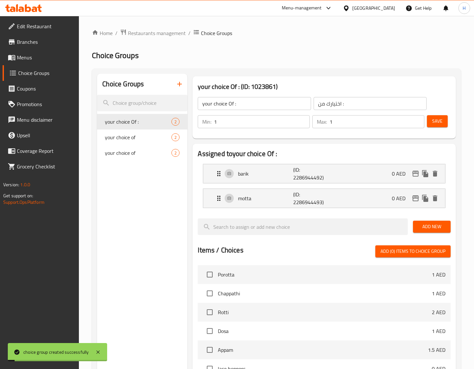
drag, startPoint x: 56, startPoint y: 57, endPoint x: 68, endPoint y: 57, distance: 12.0
click at [56, 57] on span "Menus" at bounding box center [45, 58] width 57 height 8
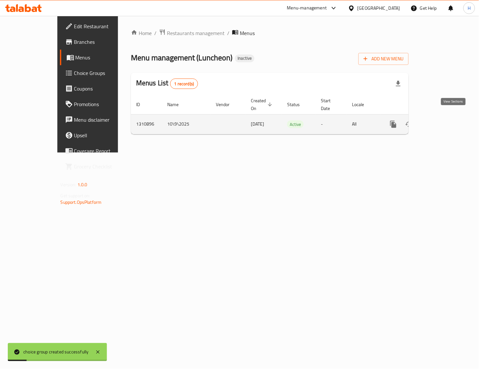
click at [444, 120] on icon "enhanced table" at bounding box center [441, 124] width 8 height 8
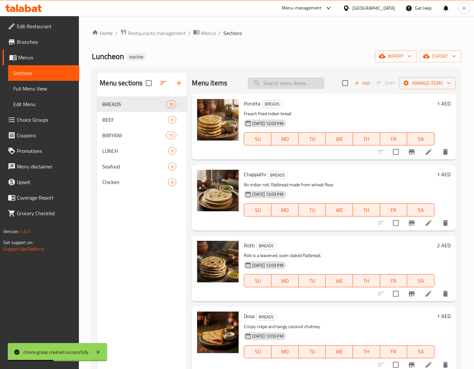
click at [294, 83] on input "search" at bounding box center [285, 83] width 77 height 11
paste input "Fish Curry Meals"
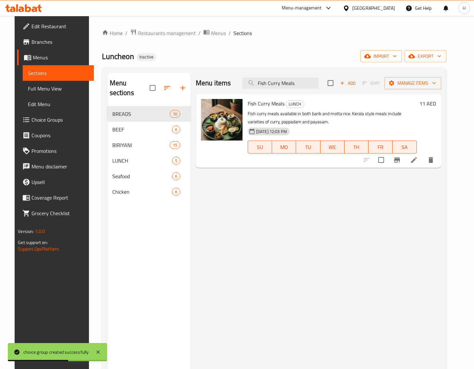
type input "Fish Curry Meals"
click at [417, 156] on icon at bounding box center [414, 160] width 8 height 8
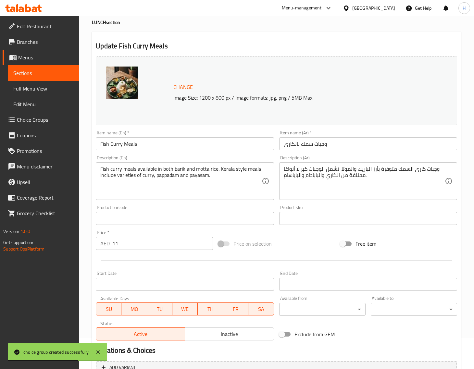
scroll to position [98, 0]
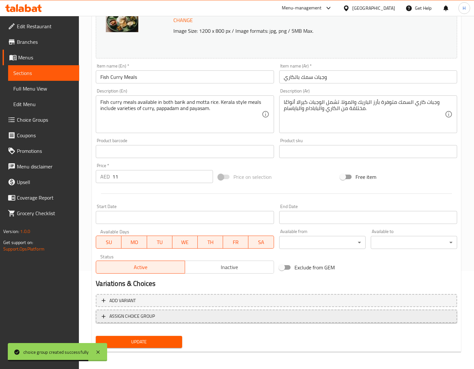
click at [143, 315] on span "ASSIGN CHOICE GROUP" at bounding box center [131, 316] width 45 height 8
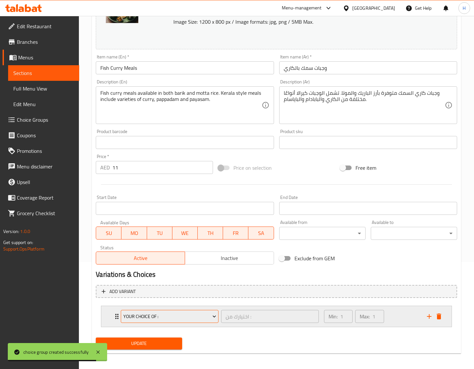
scroll to position [109, 0]
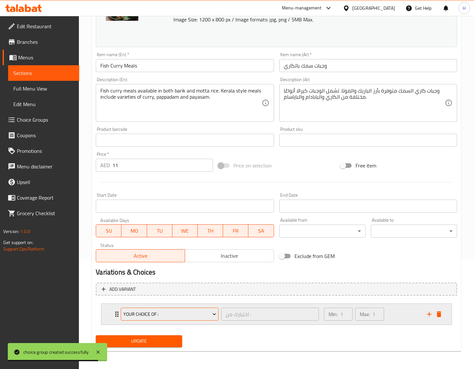
click at [168, 312] on span "your choice Of :" at bounding box center [169, 314] width 93 height 8
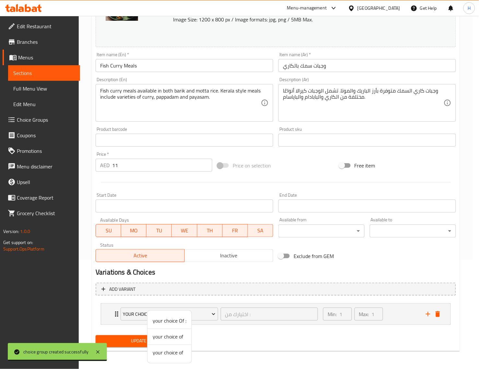
click at [167, 323] on span "your choice Of :" at bounding box center [170, 321] width 34 height 8
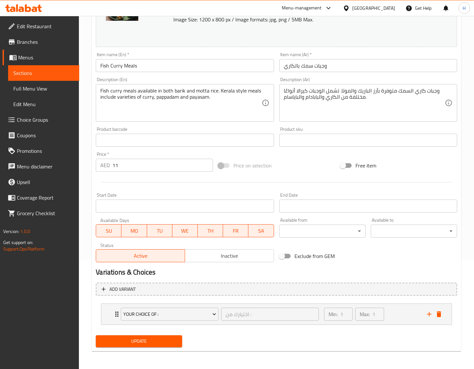
click at [155, 339] on span "Update" at bounding box center [139, 341] width 76 height 8
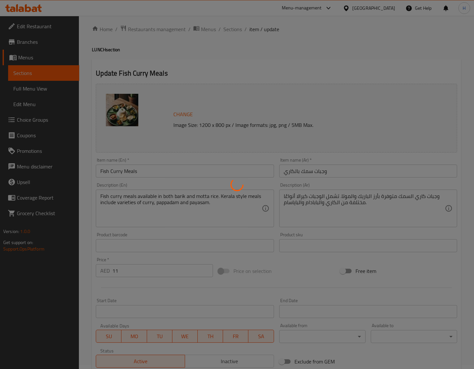
scroll to position [0, 0]
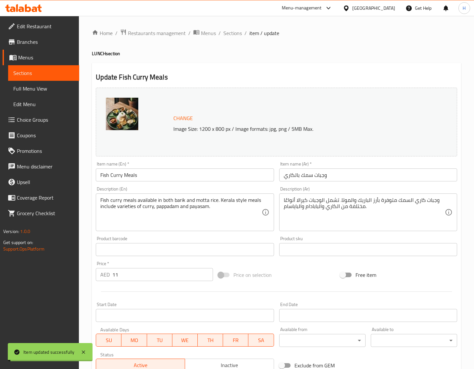
click at [237, 31] on span "Sections" at bounding box center [232, 33] width 18 height 8
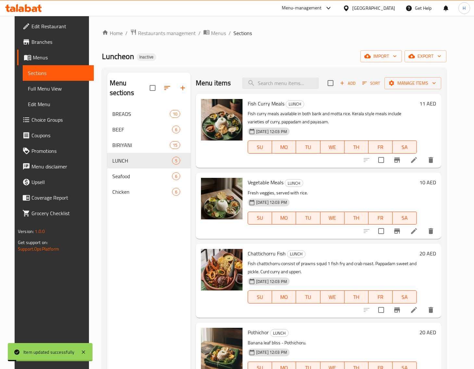
click at [63, 85] on span "Full Menu View" at bounding box center [58, 89] width 61 height 8
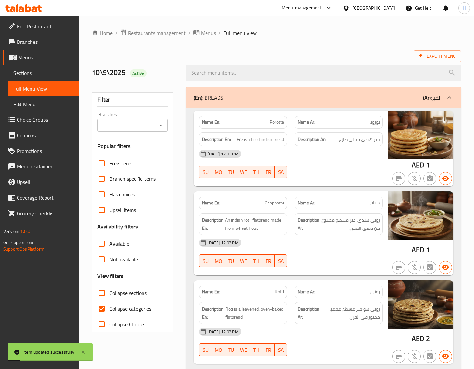
scroll to position [27, 0]
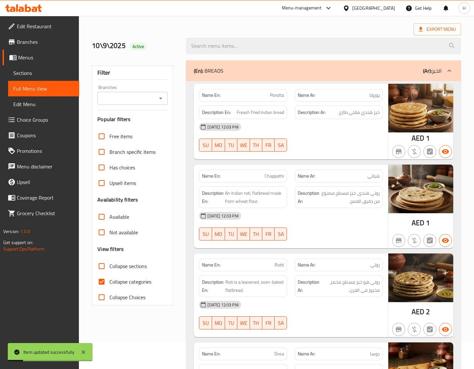
click at [110, 278] on span "Collapse categories" at bounding box center [130, 282] width 42 height 8
click at [109, 278] on input "Collapse categories" at bounding box center [102, 282] width 16 height 16
checkbox input "false"
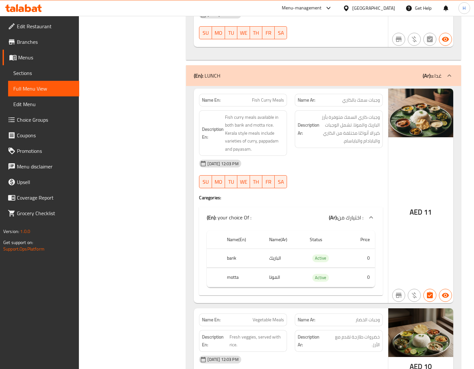
click at [277, 103] on span "Fish Curry Meals" at bounding box center [268, 100] width 32 height 7
copy span "Fish Curry Meals"
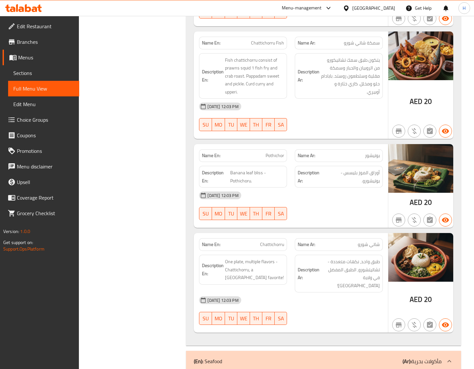
scroll to position [3850, 0]
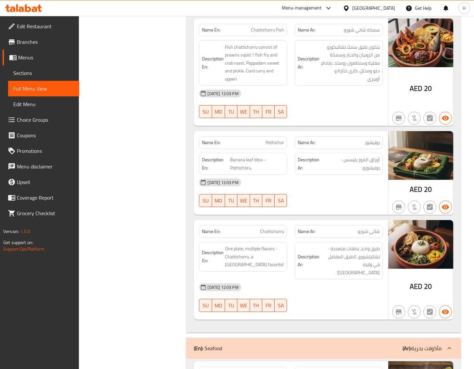
click at [257, 33] on span "Chattichorru Fish" at bounding box center [267, 30] width 33 height 7
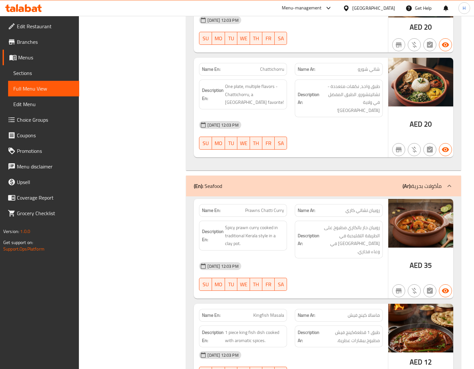
scroll to position [4039, 0]
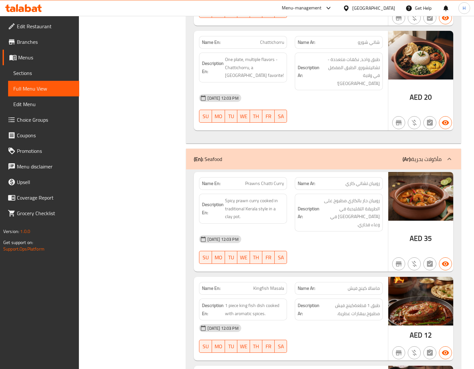
click at [269, 46] on span "Chattichorru" at bounding box center [272, 42] width 24 height 7
copy span "Chattichorru"
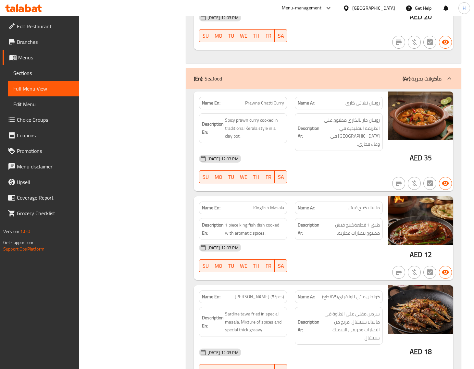
scroll to position [4121, 0]
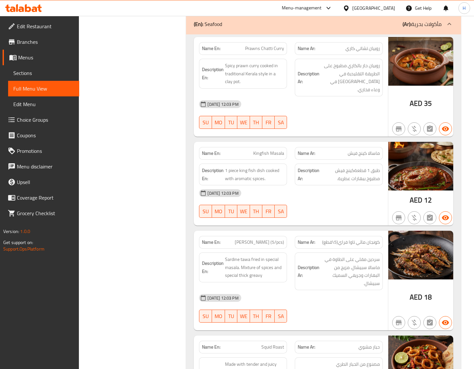
scroll to position [4175, 0]
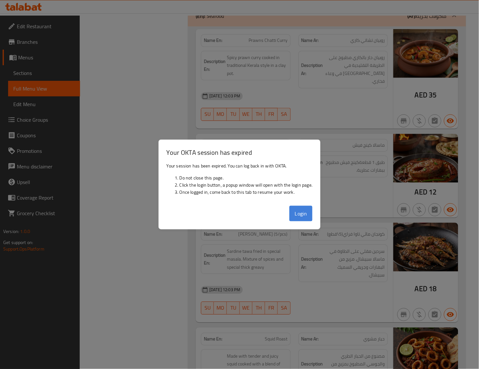
click at [301, 218] on button "Login" at bounding box center [301, 214] width 23 height 16
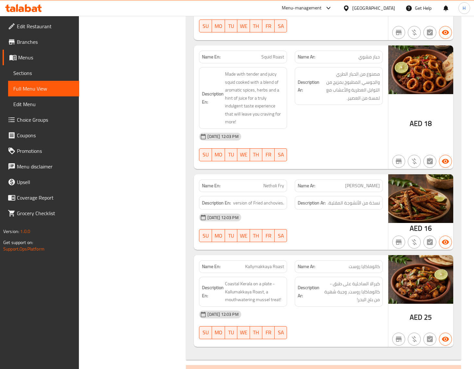
scroll to position [4472, 0]
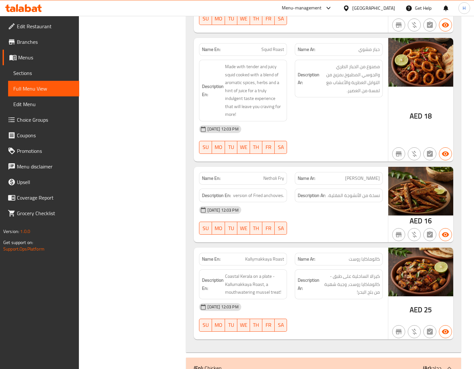
click at [270, 46] on span "Squid Roast" at bounding box center [272, 49] width 23 height 7
copy span "Squid Roast"
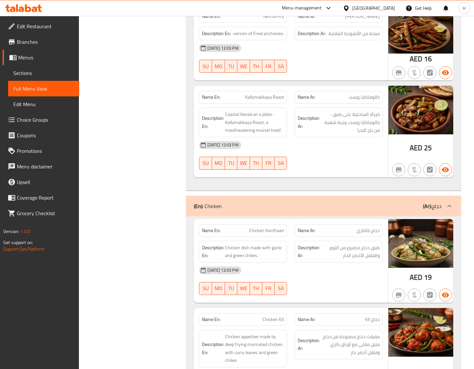
scroll to position [4634, 0]
click at [263, 93] on span "Kallymakkaya Roast" at bounding box center [264, 96] width 39 height 7
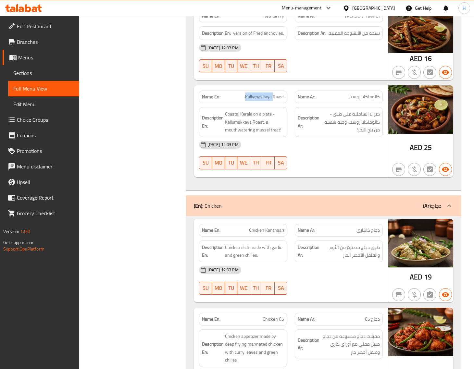
click at [263, 93] on span "Kallymakkaya Roast" at bounding box center [264, 96] width 39 height 7
copy span "Kallymakkaya Roast"
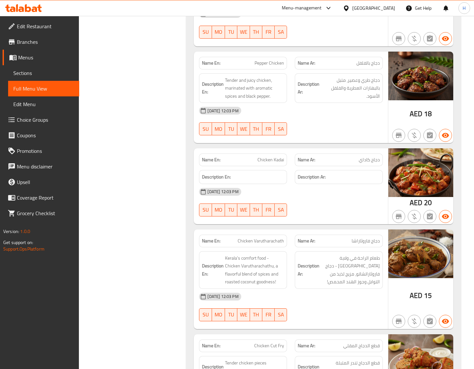
scroll to position [5016, 0]
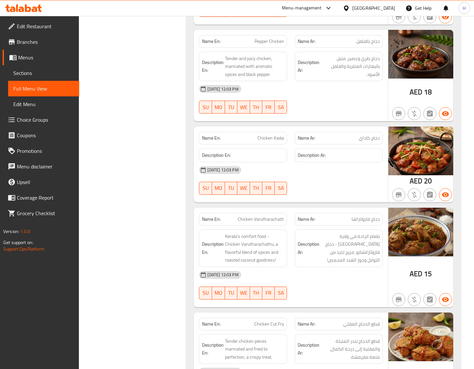
click at [271, 38] on span "Pepper Chicken" at bounding box center [269, 41] width 30 height 7
copy span "Pepper Chicken"
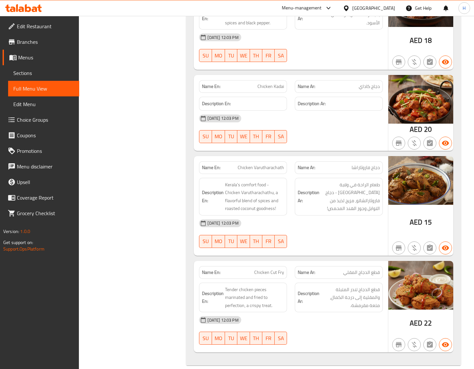
scroll to position [5070, 0]
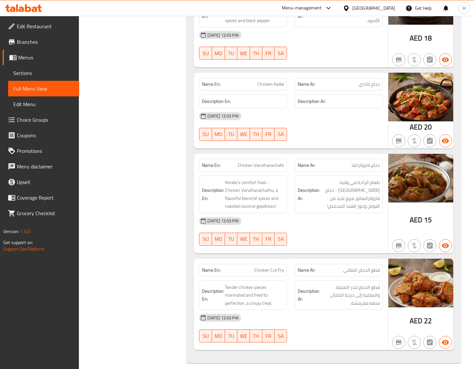
click at [275, 81] on span "Chicken Kadai" at bounding box center [270, 84] width 27 height 7
copy span "Chicken Kadai"
click at [265, 81] on span "Chicken Kadai" at bounding box center [270, 84] width 27 height 7
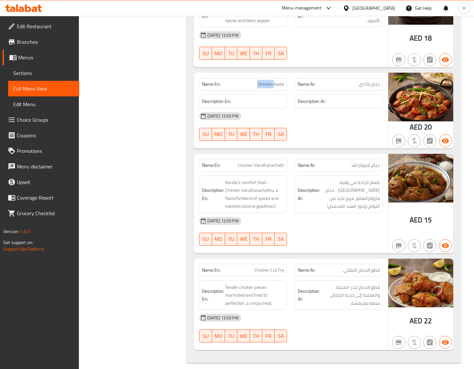
click at [265, 81] on span "Chicken Kadai" at bounding box center [270, 84] width 27 height 7
click at [272, 162] on span "Chicken Varutharachath" at bounding box center [260, 165] width 46 height 7
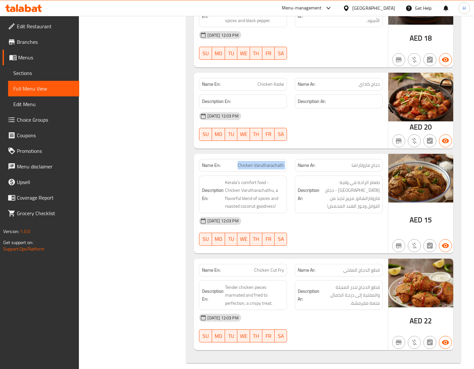
click at [272, 162] on span "Chicken Varutharachath" at bounding box center [260, 165] width 46 height 7
copy span "Chicken Varutharachath"
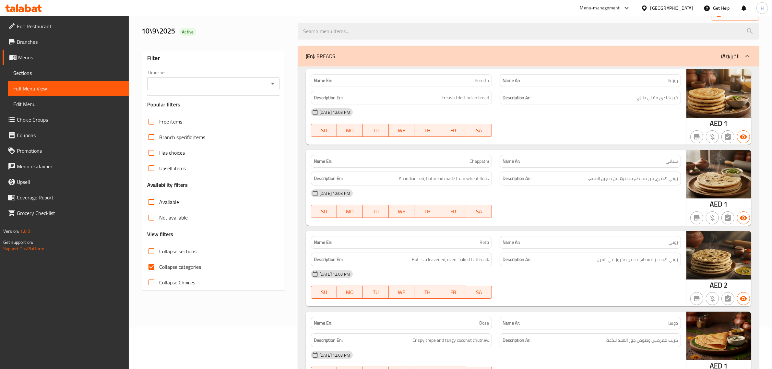
scroll to position [54, 0]
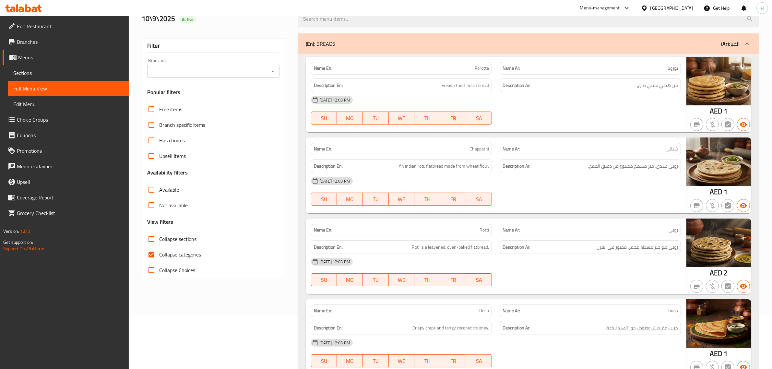
click at [161, 251] on span "Collapse categories" at bounding box center [180, 255] width 42 height 8
click at [159, 251] on input "Collapse categories" at bounding box center [152, 255] width 16 height 16
checkbox input "false"
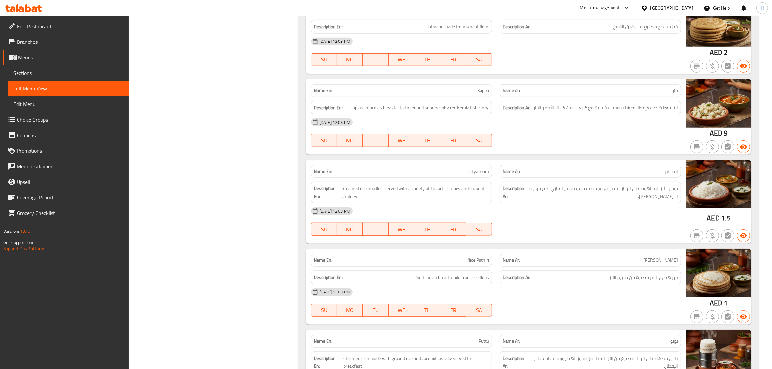
scroll to position [0, 0]
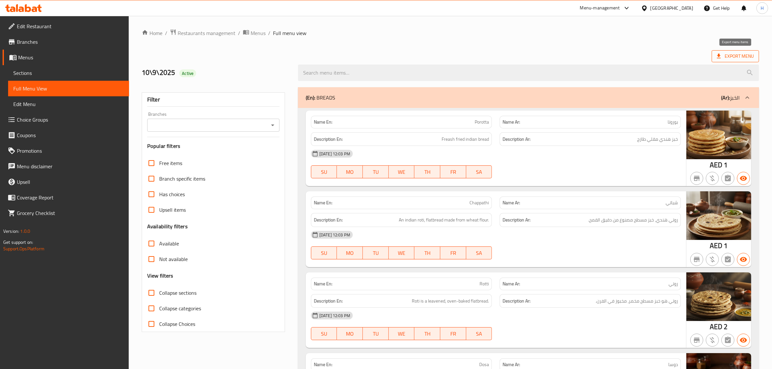
click at [731, 55] on span "Export Menu" at bounding box center [735, 56] width 37 height 8
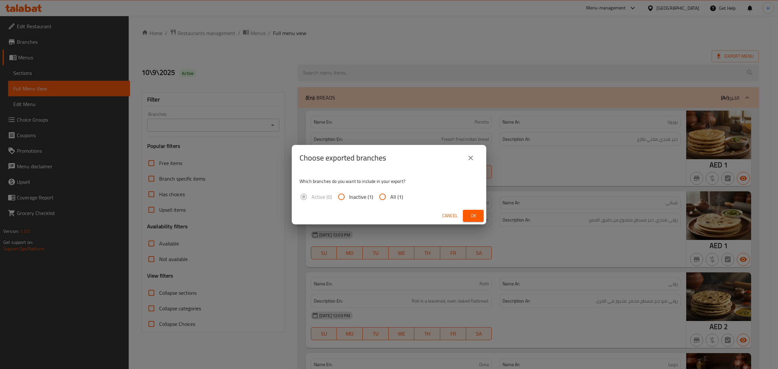
click at [378, 195] on input "All (1)" at bounding box center [383, 197] width 16 height 16
radio input "true"
click at [469, 215] on span "Ok" at bounding box center [473, 216] width 10 height 8
